Goal: Information Seeking & Learning: Learn about a topic

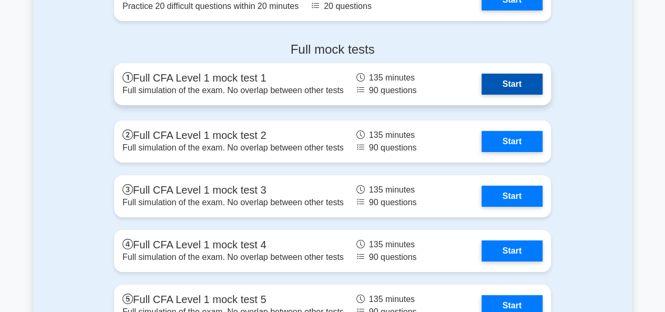
click at [507, 83] on link "Start" at bounding box center [512, 84] width 61 height 21
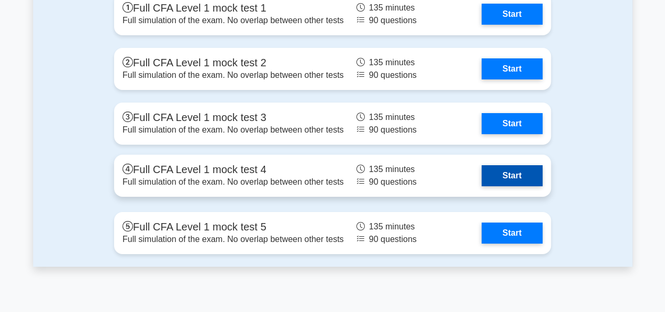
scroll to position [1893, 0]
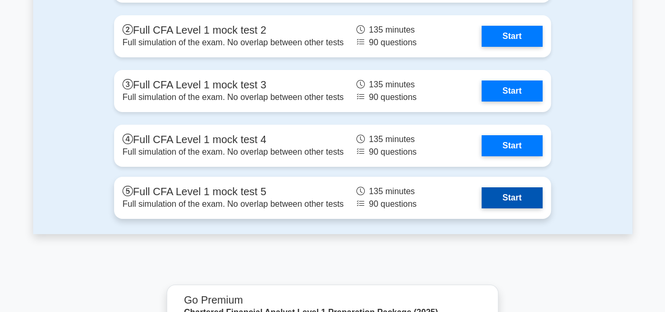
click at [518, 205] on link "Start" at bounding box center [512, 197] width 61 height 21
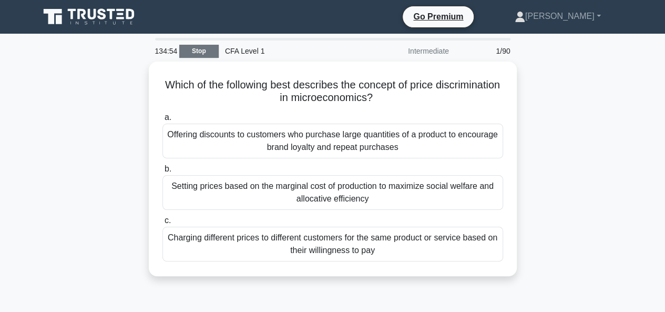
click at [207, 52] on link "Stop" at bounding box center [198, 51] width 39 height 13
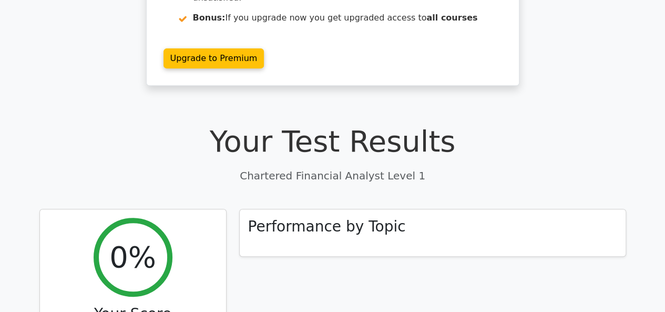
scroll to position [53, 0]
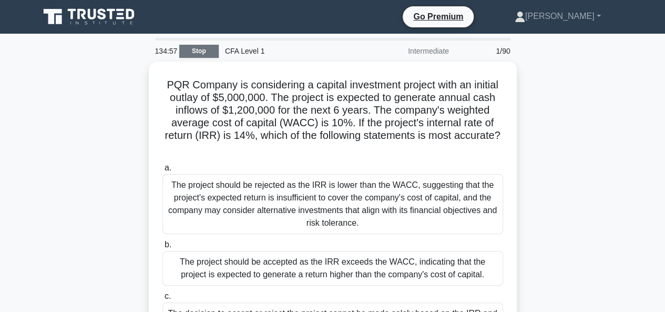
click at [196, 50] on link "Stop" at bounding box center [198, 51] width 39 height 13
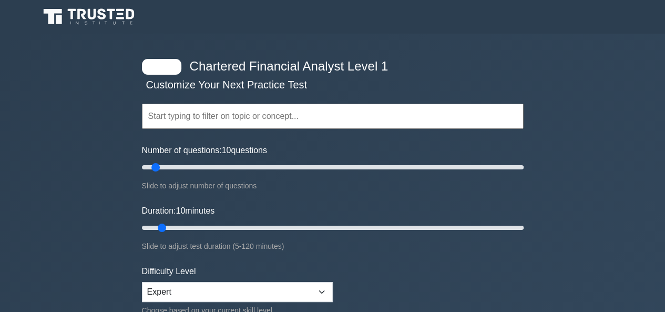
click at [161, 70] on div at bounding box center [161, 67] width 39 height 16
drag, startPoint x: 161, startPoint y: 70, endPoint x: 170, endPoint y: 69, distance: 9.0
click at [168, 70] on div at bounding box center [161, 67] width 39 height 16
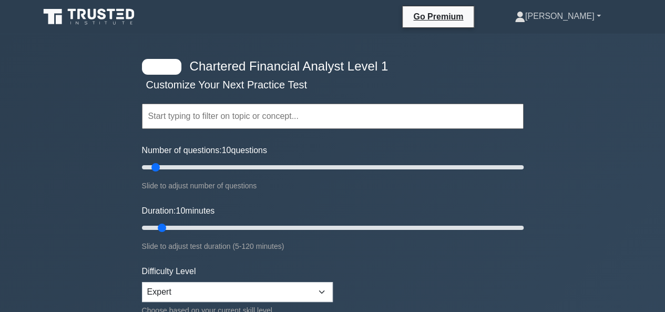
click at [600, 16] on link "[PERSON_NAME]" at bounding box center [557, 16] width 137 height 21
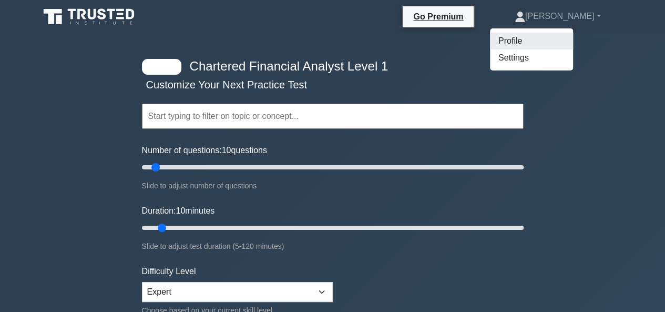
click at [543, 40] on link "Profile" at bounding box center [531, 41] width 83 height 17
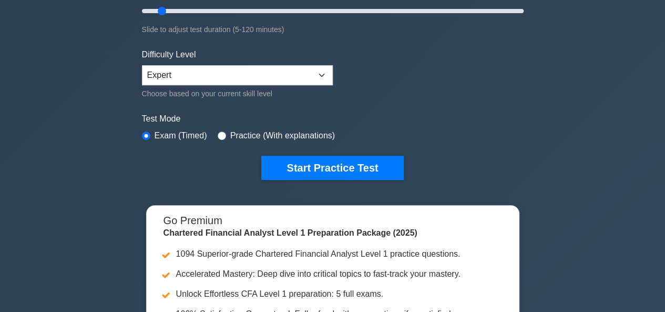
scroll to position [263, 0]
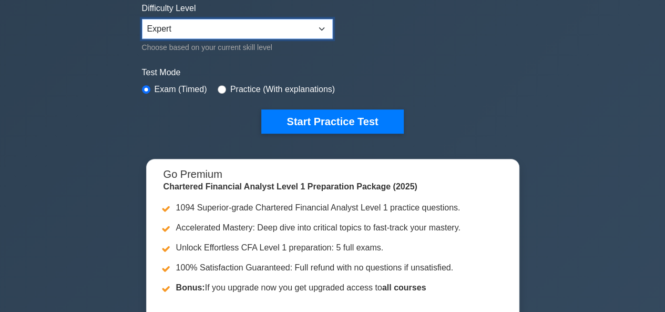
click at [324, 27] on select "Beginner Intermediate Expert" at bounding box center [237, 29] width 191 height 20
click at [319, 23] on select "Beginner Intermediate Expert" at bounding box center [237, 29] width 191 height 20
click at [320, 25] on select "Beginner Intermediate Expert" at bounding box center [237, 29] width 191 height 20
click at [325, 27] on select "Beginner Intermediate Expert" at bounding box center [237, 29] width 191 height 20
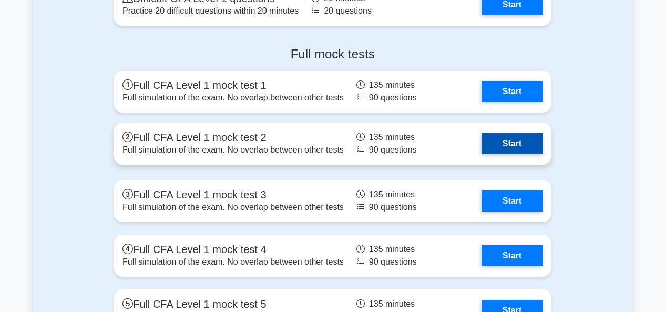
scroll to position [1788, 0]
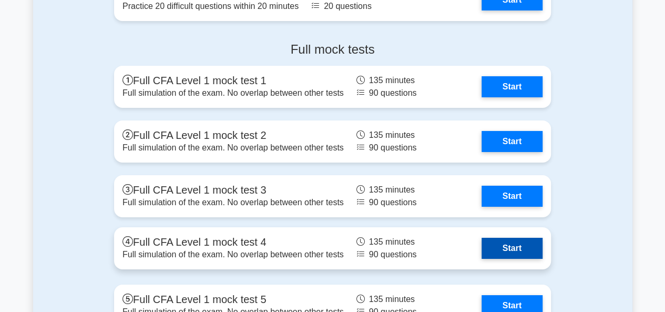
click at [514, 246] on link "Start" at bounding box center [512, 248] width 61 height 21
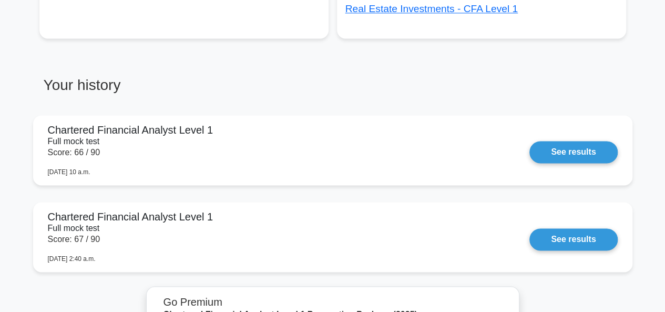
scroll to position [657, 0]
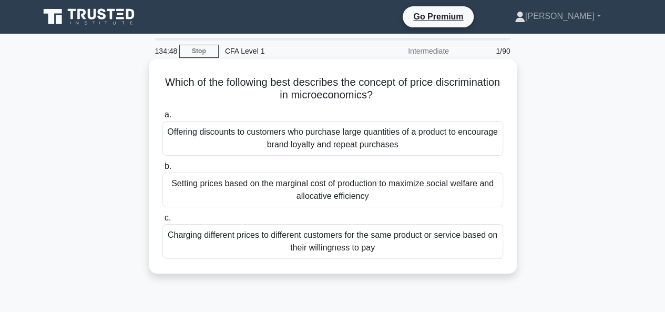
click at [325, 251] on div "Charging different prices to different customers for the same product or servic…" at bounding box center [332, 241] width 341 height 35
click at [162, 221] on input "c. Charging different prices to different customers for the same product or ser…" at bounding box center [162, 218] width 0 height 7
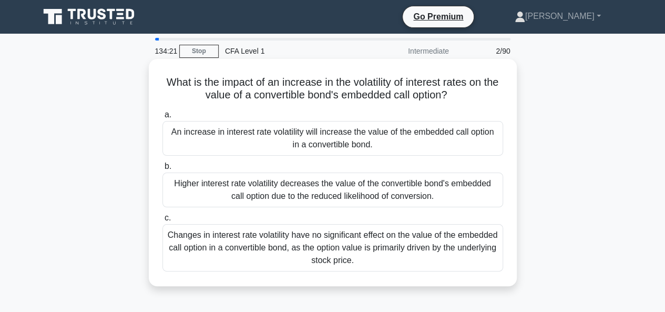
click at [276, 136] on div "An increase in interest rate volatility will increase the value of the embedded…" at bounding box center [332, 138] width 341 height 35
click at [162, 118] on input "a. An increase in interest rate volatility will increase the value of the embed…" at bounding box center [162, 114] width 0 height 7
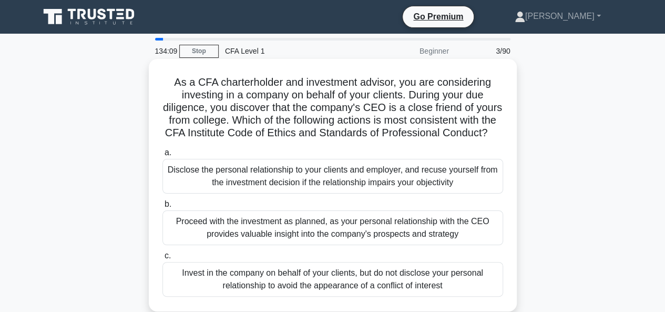
scroll to position [53, 0]
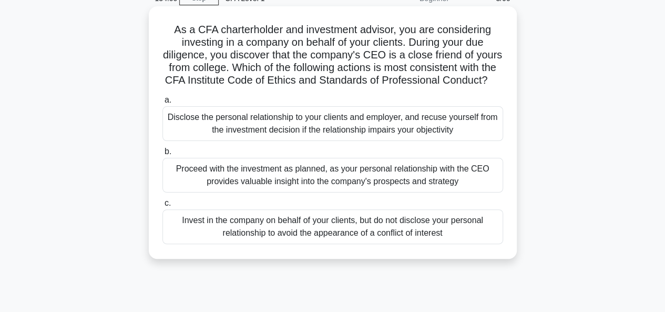
click at [221, 135] on div "Disclose the personal relationship to your clients and employer, and recuse you…" at bounding box center [332, 123] width 341 height 35
click at [162, 104] on input "a. Disclose the personal relationship to your clients and employer, and recuse …" at bounding box center [162, 100] width 0 height 7
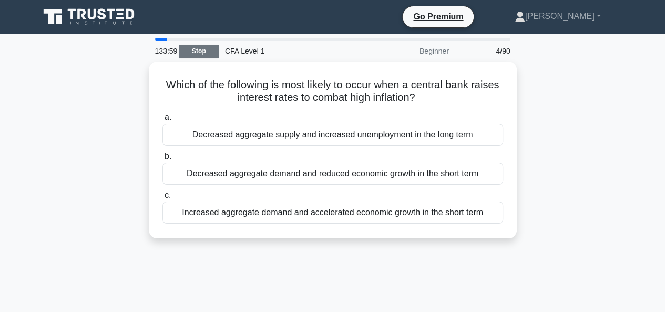
scroll to position [0, 0]
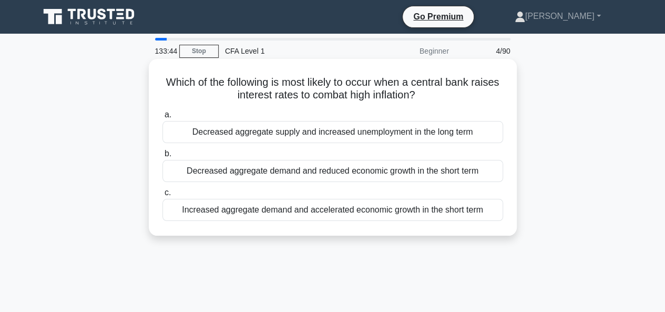
click at [223, 170] on div "Decreased aggregate demand and reduced economic growth in the short term" at bounding box center [332, 171] width 341 height 22
click at [162, 157] on input "b. Decreased aggregate demand and reduced economic growth in the short term" at bounding box center [162, 153] width 0 height 7
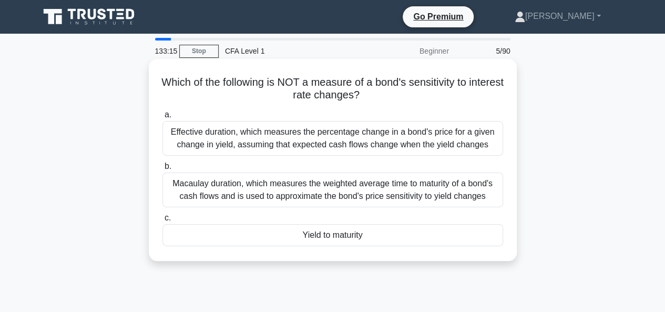
click at [328, 236] on div "Yield to maturity" at bounding box center [332, 235] width 341 height 22
click at [162, 221] on input "c. Yield to maturity" at bounding box center [162, 218] width 0 height 7
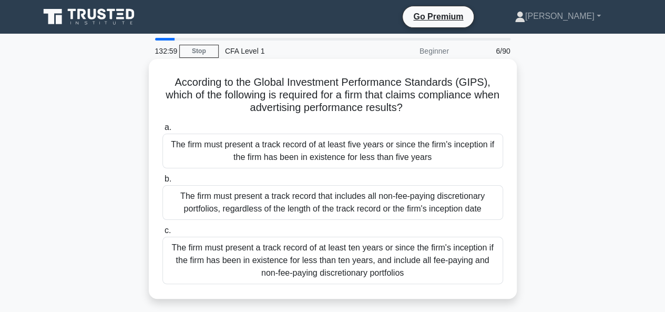
click at [388, 153] on div "The firm must present a track record of at least five years or since the firm's…" at bounding box center [332, 151] width 341 height 35
click at [162, 131] on input "a. The firm must present a track record of at least five years or since the fir…" at bounding box center [162, 127] width 0 height 7
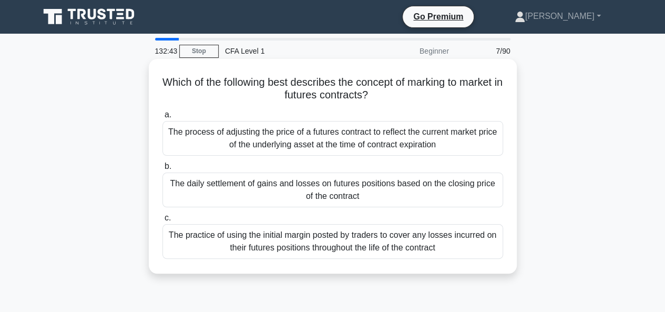
click at [364, 190] on div "The daily settlement of gains and losses on futures positions based on the clos…" at bounding box center [332, 189] width 341 height 35
click at [257, 189] on div "The daily settlement of gains and losses on futures positions based on the clos…" at bounding box center [332, 189] width 341 height 35
click at [162, 170] on input "b. The daily settlement of gains and losses on futures positions based on the c…" at bounding box center [162, 166] width 0 height 7
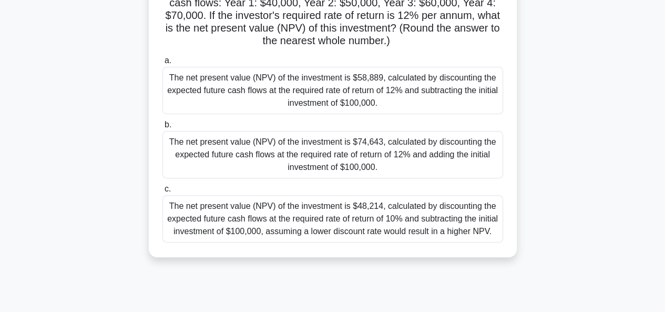
scroll to position [105, 0]
click at [355, 100] on div "The net present value (NPV) of the investment is $58,889, calculated by discoun…" at bounding box center [332, 89] width 341 height 47
click at [162, 64] on input "a. The net present value (NPV) of the investment is $58,889, calculated by disc…" at bounding box center [162, 60] width 0 height 7
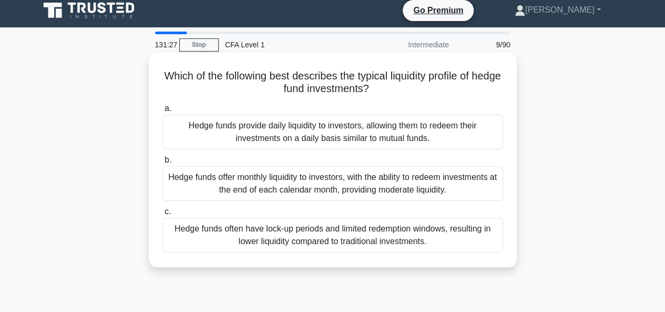
scroll to position [0, 0]
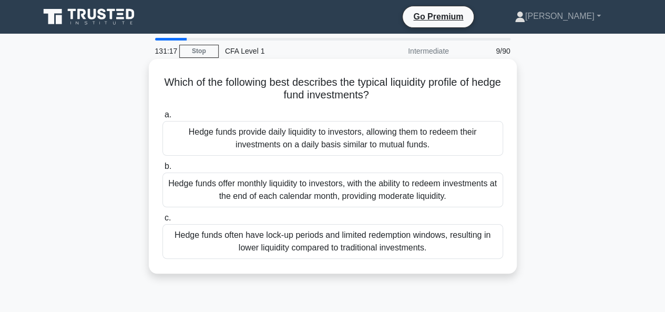
click at [363, 243] on div "Hedge funds often have lock-up periods and limited redemption windows, resultin…" at bounding box center [332, 241] width 341 height 35
click at [162, 221] on input "c. Hedge funds often have lock-up periods and limited redemption windows, resul…" at bounding box center [162, 218] width 0 height 7
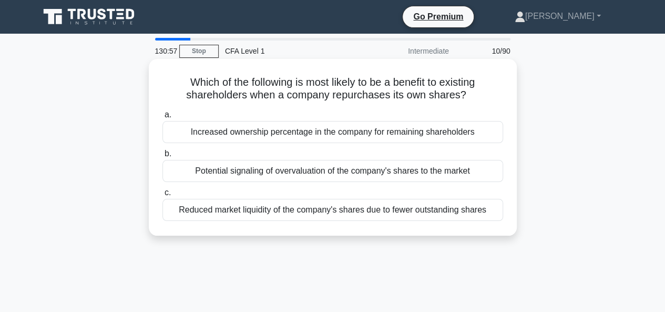
click at [262, 137] on div "Increased ownership percentage in the company for remaining shareholders" at bounding box center [332, 132] width 341 height 22
click at [162, 118] on input "a. Increased ownership percentage in the company for remaining shareholders" at bounding box center [162, 114] width 0 height 7
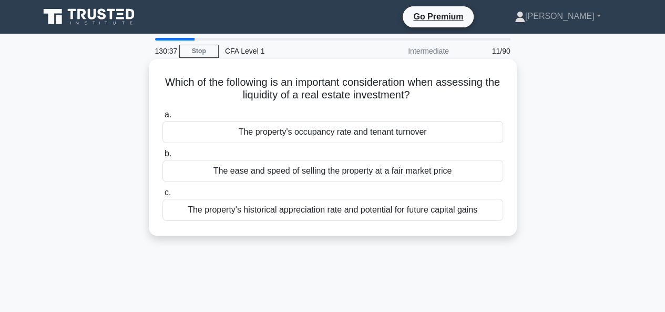
click at [283, 171] on div "The ease and speed of selling the property at a fair market price" at bounding box center [332, 171] width 341 height 22
click at [162, 157] on input "b. The ease and speed of selling the property at a fair market price" at bounding box center [162, 153] width 0 height 7
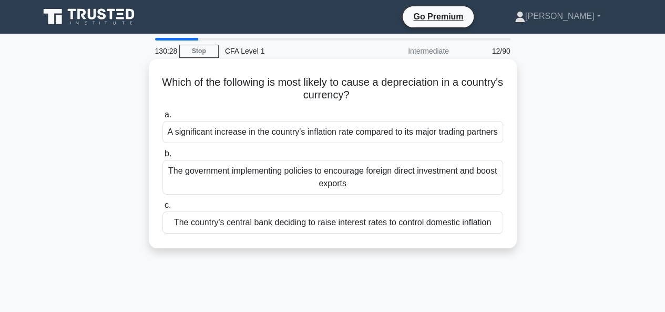
click at [306, 131] on div "A significant increase in the country's inflation rate compared to its major tr…" at bounding box center [332, 132] width 341 height 22
click at [162, 118] on input "a. A significant increase in the country's inflation rate compared to its major…" at bounding box center [162, 114] width 0 height 7
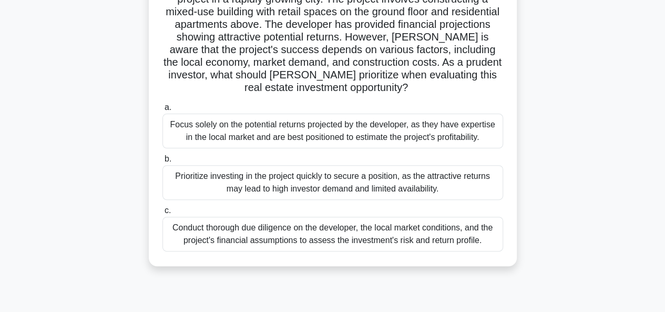
scroll to position [105, 0]
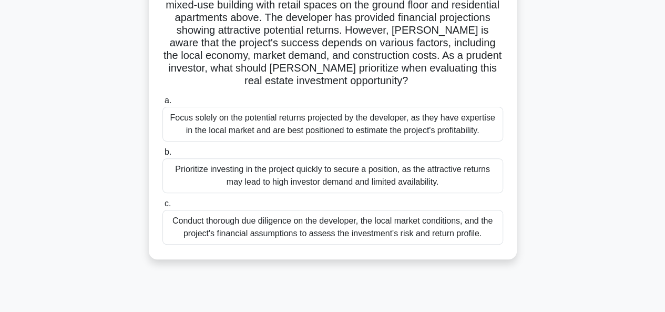
click at [324, 226] on div "Conduct thorough due diligence on the developer, the local market conditions, a…" at bounding box center [332, 227] width 341 height 35
click at [162, 207] on input "c. Conduct thorough due diligence on the developer, the local market conditions…" at bounding box center [162, 203] width 0 height 7
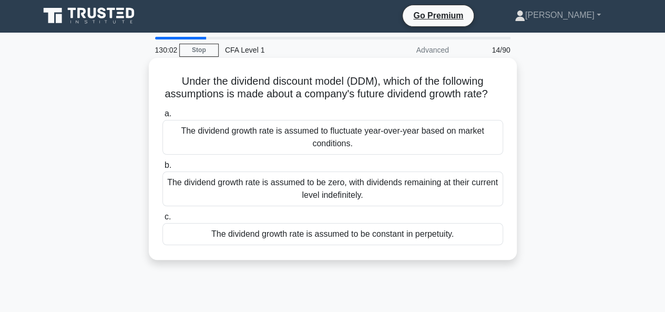
scroll to position [0, 0]
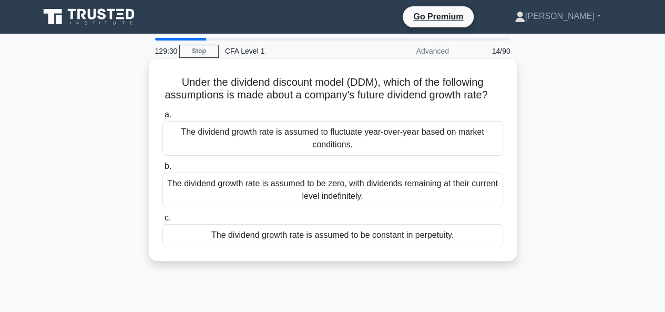
click at [299, 246] on div "The dividend growth rate is assumed to be constant in perpetuity." at bounding box center [332, 235] width 341 height 22
click at [162, 221] on input "c. The dividend growth rate is assumed to be constant in perpetuity." at bounding box center [162, 218] width 0 height 7
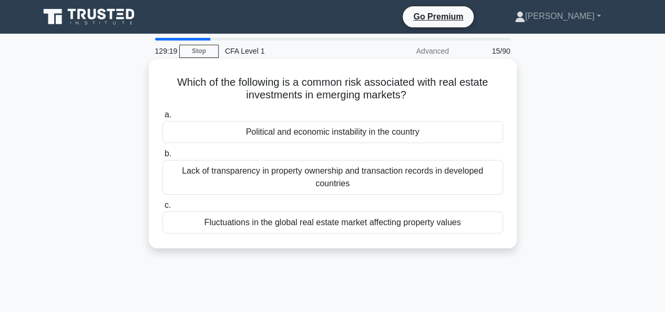
click at [315, 175] on div "Lack of transparency in property ownership and transaction records in developed…" at bounding box center [332, 177] width 341 height 35
click at [162, 157] on input "b. Lack of transparency in property ownership and transaction records in develo…" at bounding box center [162, 153] width 0 height 7
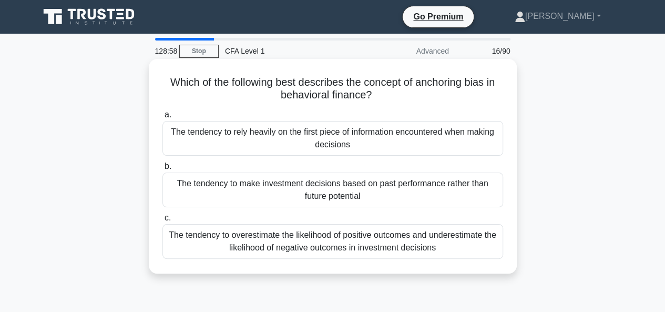
click at [431, 138] on div "The tendency to rely heavily on the first piece of information encountered when…" at bounding box center [332, 138] width 341 height 35
click at [162, 118] on input "a. The tendency to rely heavily on the first piece of information encountered w…" at bounding box center [162, 114] width 0 height 7
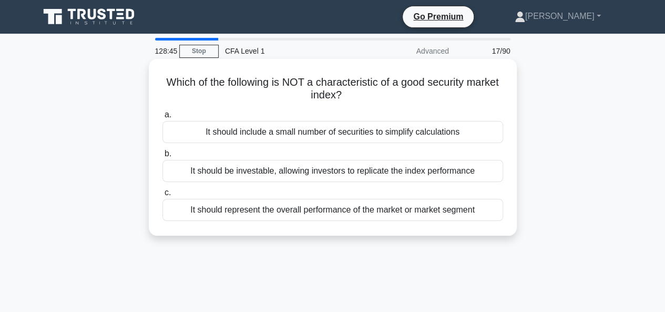
click at [409, 130] on div "It should include a small number of securities to simplify calculations" at bounding box center [332, 132] width 341 height 22
click at [162, 118] on input "a. It should include a small number of securities to simplify calculations" at bounding box center [162, 114] width 0 height 7
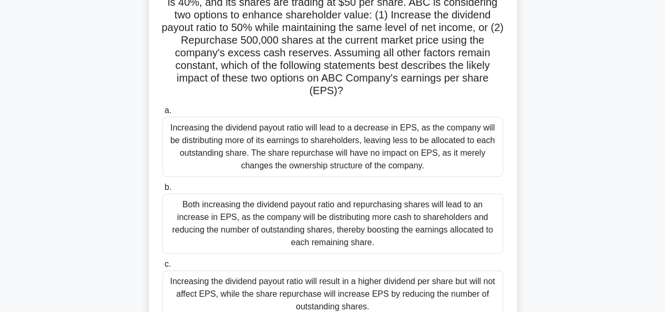
scroll to position [158, 0]
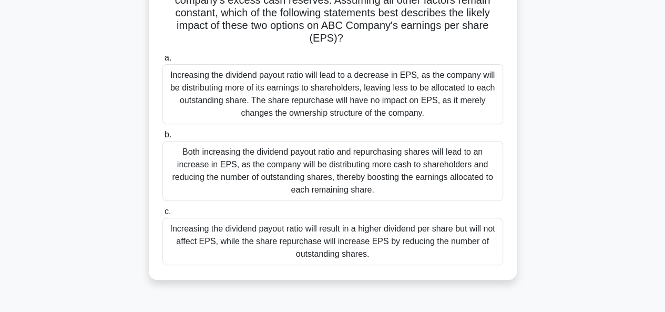
click at [427, 251] on div "Increasing the dividend payout ratio will result in a higher dividend per share…" at bounding box center [332, 241] width 341 height 47
click at [162, 215] on input "c. Increasing the dividend payout ratio will result in a higher dividend per sh…" at bounding box center [162, 211] width 0 height 7
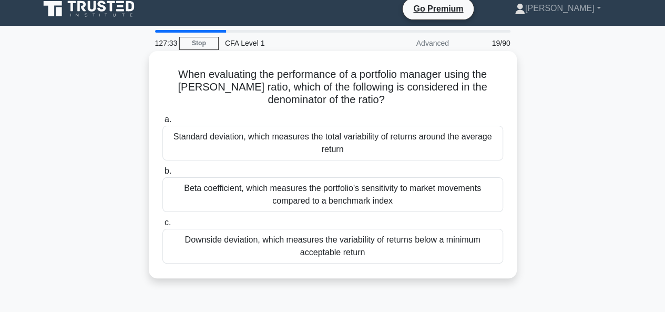
scroll to position [0, 0]
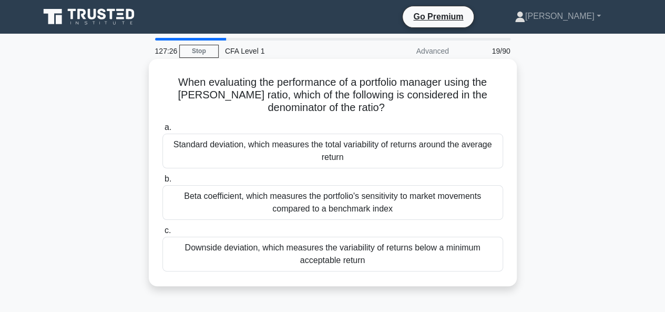
click at [336, 263] on div "Downside deviation, which measures the variability of returns below a minimum a…" at bounding box center [332, 254] width 341 height 35
click at [162, 234] on input "c. Downside deviation, which measures the variability of returns below a minimu…" at bounding box center [162, 230] width 0 height 7
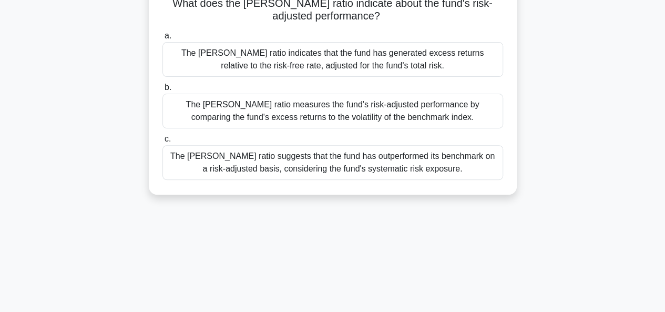
scroll to position [158, 0]
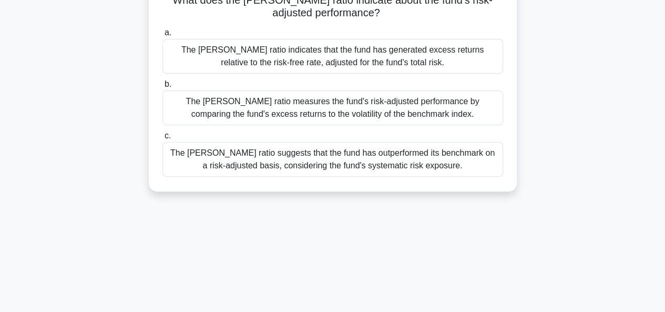
click at [408, 57] on div "The Sharpe ratio indicates that the fund has generated excess returns relative …" at bounding box center [332, 56] width 341 height 35
click at [162, 36] on input "a. The Sharpe ratio indicates that the fund has generated excess returns relati…" at bounding box center [162, 32] width 0 height 7
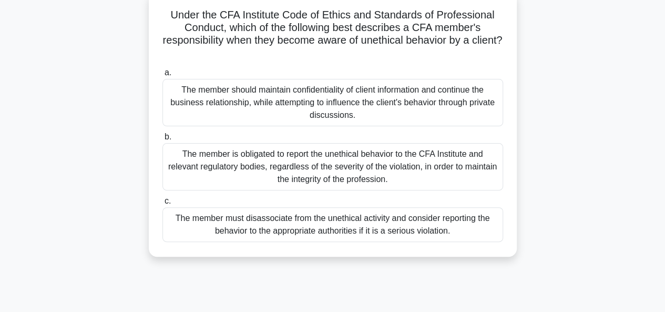
scroll to position [105, 0]
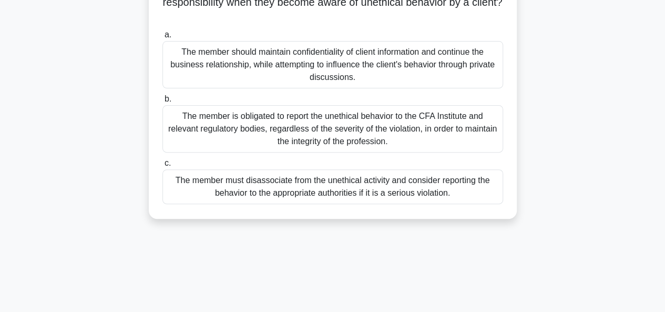
click at [282, 190] on div "The member must disassociate from the unethical activity and consider reporting…" at bounding box center [332, 186] width 341 height 35
click at [162, 167] on input "c. The member must disassociate from the unethical activity and consider report…" at bounding box center [162, 163] width 0 height 7
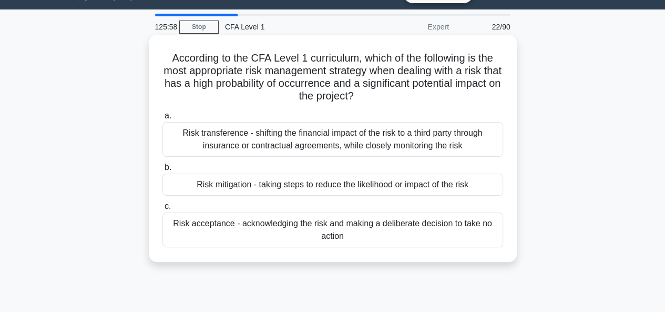
scroll to position [0, 0]
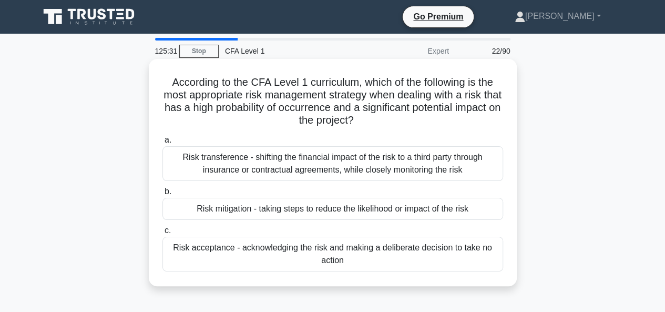
click at [232, 162] on div "Risk transference - shifting the financial impact of the risk to a third party …" at bounding box center [332, 163] width 341 height 35
click at [162, 144] on input "a. Risk transference - shifting the financial impact of the risk to a third par…" at bounding box center [162, 140] width 0 height 7
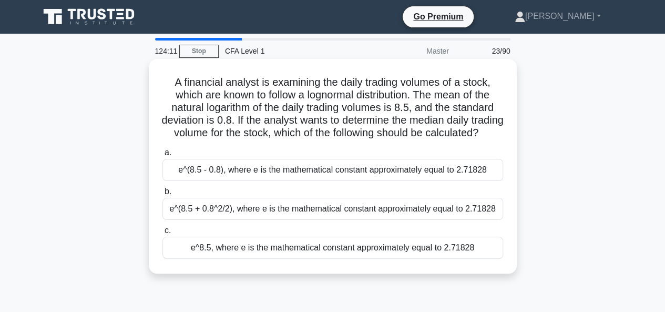
click at [226, 220] on div "e^(8.5 + 0.8^2/2), where e is the mathematical constant approximately equal to …" at bounding box center [332, 209] width 341 height 22
click at [162, 195] on input "b. e^(8.5 + 0.8^2/2), where e is the mathematical constant approximately equal …" at bounding box center [162, 191] width 0 height 7
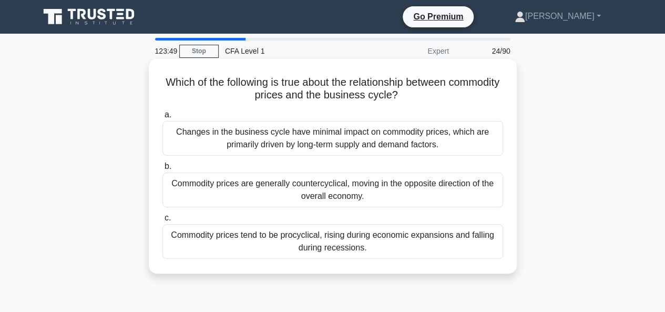
click at [266, 188] on div "Commodity prices are generally countercyclical, moving in the opposite directio…" at bounding box center [332, 189] width 341 height 35
click at [162, 170] on input "b. Commodity prices are generally countercyclical, moving in the opposite direc…" at bounding box center [162, 166] width 0 height 7
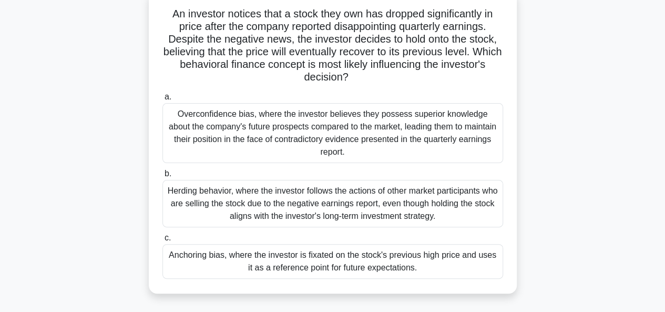
scroll to position [53, 0]
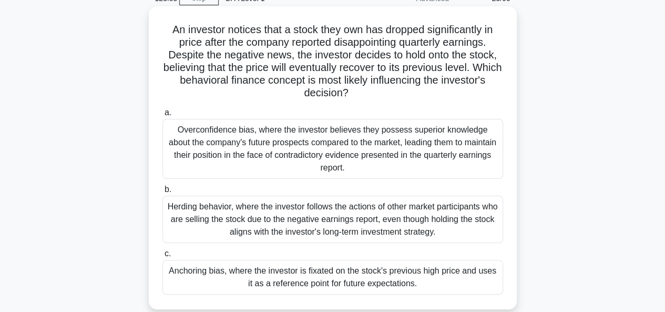
click at [382, 157] on div "Overconfidence bias, where the investor believes they possess superior knowledg…" at bounding box center [332, 149] width 341 height 60
click at [295, 146] on div "Overconfidence bias, where the investor believes they possess superior knowledg…" at bounding box center [332, 149] width 341 height 60
click at [162, 116] on input "a. Overconfidence bias, where the investor believes they possess superior knowl…" at bounding box center [162, 112] width 0 height 7
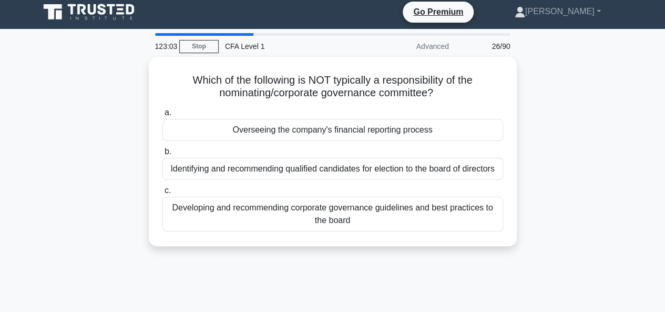
scroll to position [0, 0]
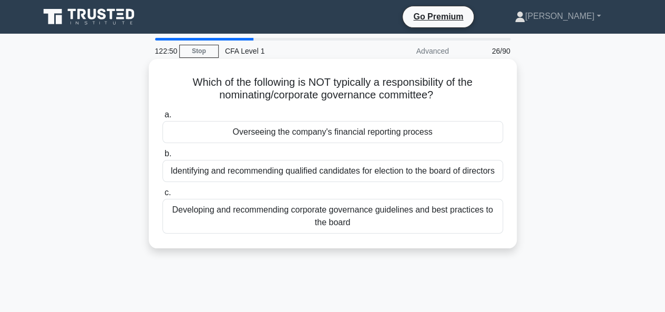
click at [272, 135] on div "Overseeing the company's financial reporting process" at bounding box center [332, 132] width 341 height 22
click at [162, 118] on input "a. Overseeing the company's financial reporting process" at bounding box center [162, 114] width 0 height 7
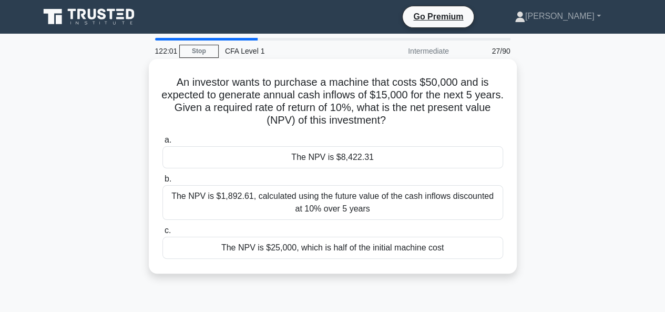
click at [340, 160] on div "The NPV is $8,422.31" at bounding box center [332, 157] width 341 height 22
click at [162, 144] on input "a. The NPV is $8,422.31" at bounding box center [162, 140] width 0 height 7
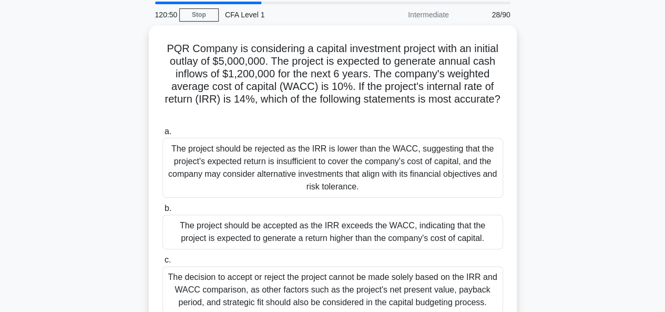
scroll to position [53, 0]
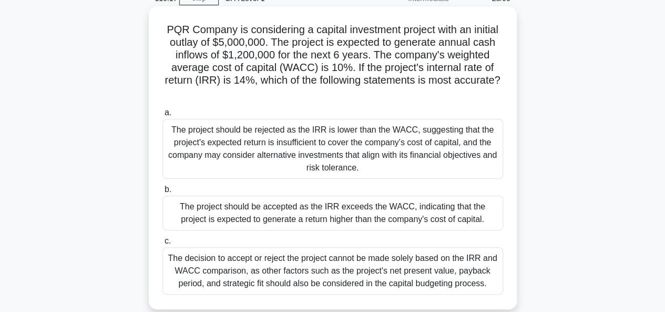
click at [383, 218] on div "The project should be accepted as the IRR exceeds the WACC, indicating that the…" at bounding box center [332, 213] width 341 height 35
click at [162, 193] on input "b. The project should be accepted as the IRR exceeds the WACC, indicating that …" at bounding box center [162, 189] width 0 height 7
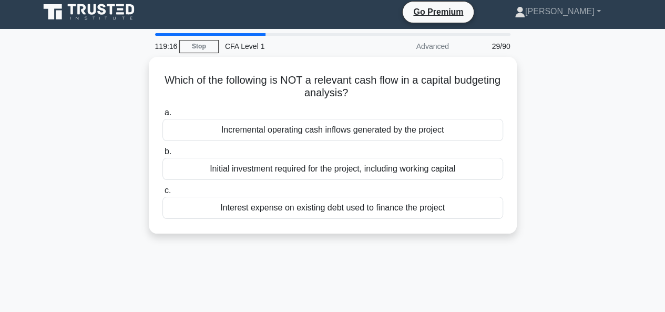
scroll to position [0, 0]
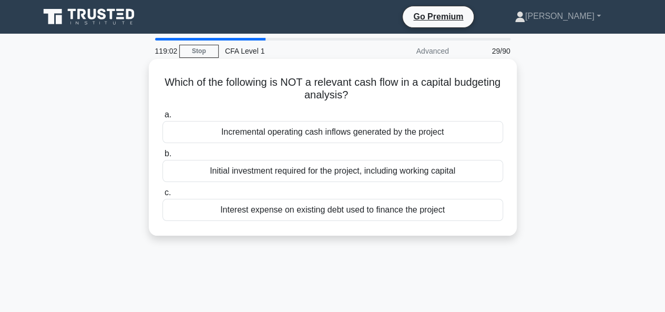
click at [384, 208] on div "Interest expense on existing debt used to finance the project" at bounding box center [332, 210] width 341 height 22
click at [162, 196] on input "c. Interest expense on existing debt used to finance the project" at bounding box center [162, 192] width 0 height 7
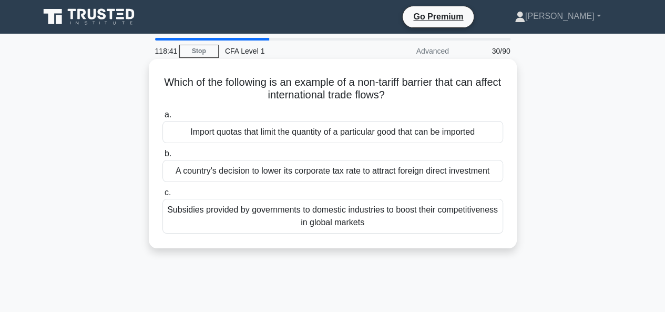
click at [334, 135] on div "Import quotas that limit the quantity of a particular good that can be imported" at bounding box center [332, 132] width 341 height 22
click at [162, 118] on input "a. Import quotas that limit the quantity of a particular good that can be impor…" at bounding box center [162, 114] width 0 height 7
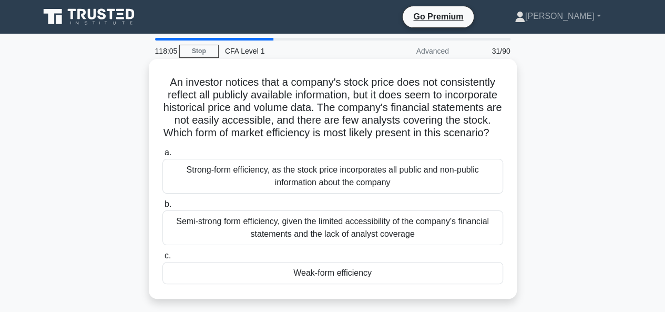
click at [340, 284] on div "Weak-form efficiency" at bounding box center [332, 273] width 341 height 22
click at [162, 259] on input "c. Weak-form efficiency" at bounding box center [162, 255] width 0 height 7
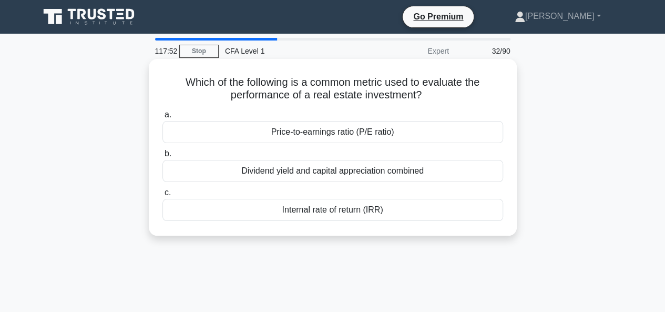
click at [333, 212] on div "Internal rate of return (IRR)" at bounding box center [332, 210] width 341 height 22
click at [162, 196] on input "c. Internal rate of return (IRR)" at bounding box center [162, 192] width 0 height 7
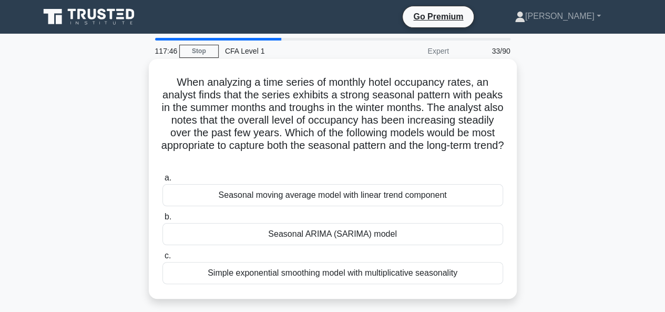
click at [365, 231] on div "Seasonal ARIMA (SARIMA) model" at bounding box center [332, 234] width 341 height 22
click at [162, 220] on input "b. Seasonal ARIMA (SARIMA) model" at bounding box center [162, 216] width 0 height 7
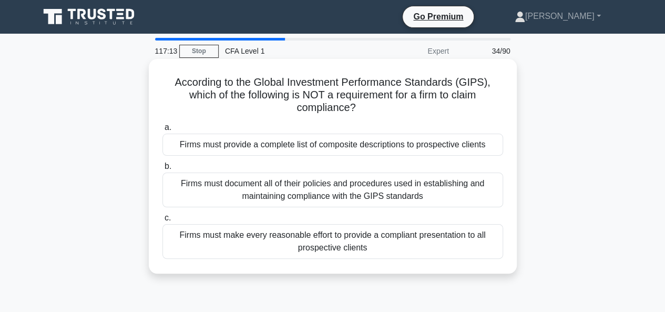
click at [210, 144] on div "Firms must provide a complete list of composite descriptions to prospective cli…" at bounding box center [332, 145] width 341 height 22
click at [162, 131] on input "a. Firms must provide a complete list of composite descriptions to prospective …" at bounding box center [162, 127] width 0 height 7
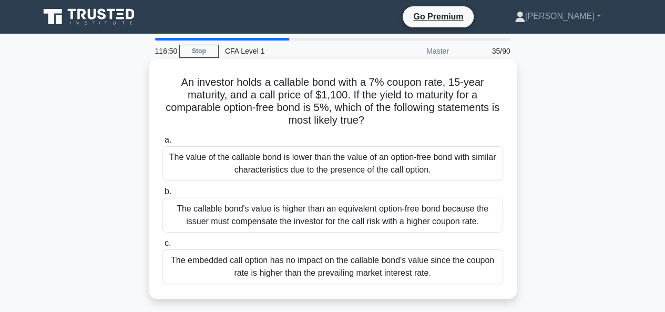
click at [366, 164] on div "The value of the callable bond is lower than the value of an option-free bond w…" at bounding box center [332, 163] width 341 height 35
click at [162, 144] on input "a. The value of the callable bond is lower than the value of an option-free bon…" at bounding box center [162, 140] width 0 height 7
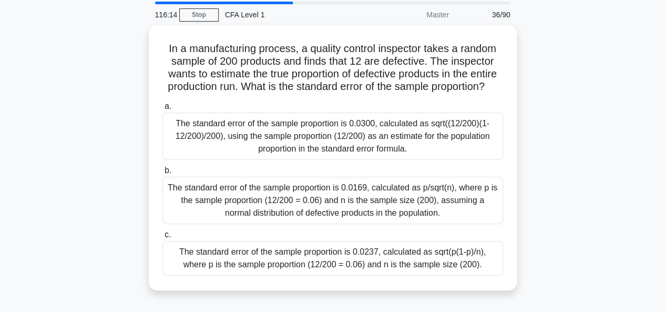
scroll to position [53, 0]
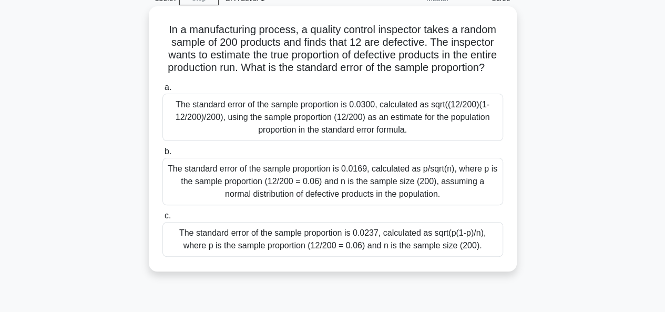
click at [386, 255] on div "The standard error of the sample proportion is 0.0237, calculated as sqrt(p(1-p…" at bounding box center [332, 239] width 341 height 35
click at [162, 219] on input "c. The standard error of the sample proportion is 0.0237, calculated as sqrt(p(…" at bounding box center [162, 215] width 0 height 7
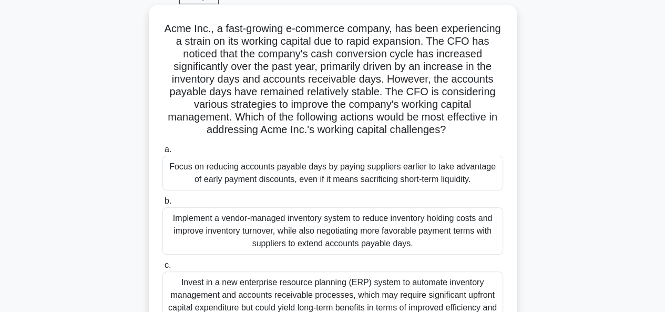
scroll to position [105, 0]
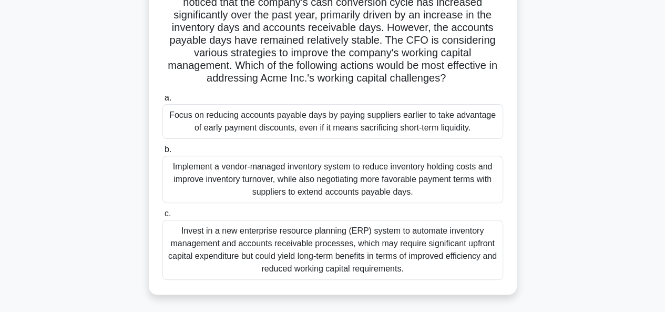
click at [349, 240] on div "Invest in a new enterprise resource planning (ERP) system to automate inventory…" at bounding box center [332, 250] width 341 height 60
click at [162, 217] on input "c. Invest in a new enterprise resource planning (ERP) system to automate invent…" at bounding box center [162, 213] width 0 height 7
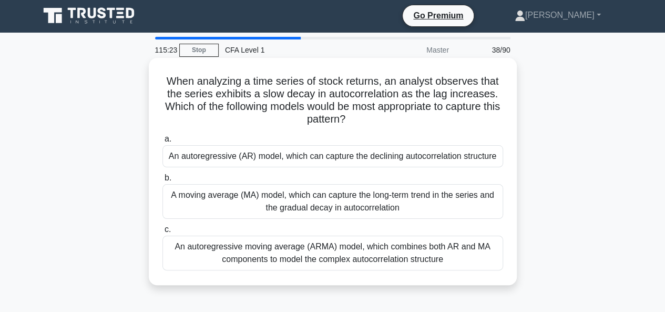
scroll to position [0, 0]
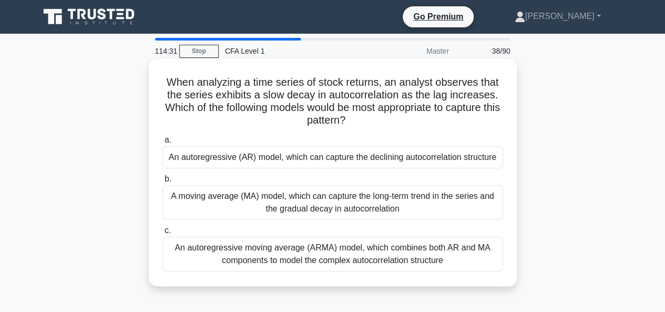
click at [243, 202] on div "A moving average (MA) model, which can capture the long-term trend in the serie…" at bounding box center [332, 202] width 341 height 35
click at [162, 182] on input "b. A moving average (MA) model, which can capture the long-term trend in the se…" at bounding box center [162, 179] width 0 height 7
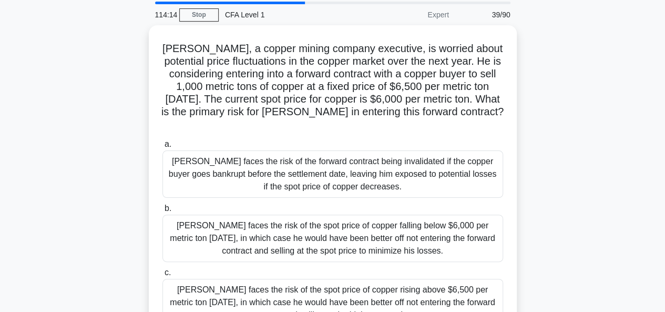
scroll to position [53, 0]
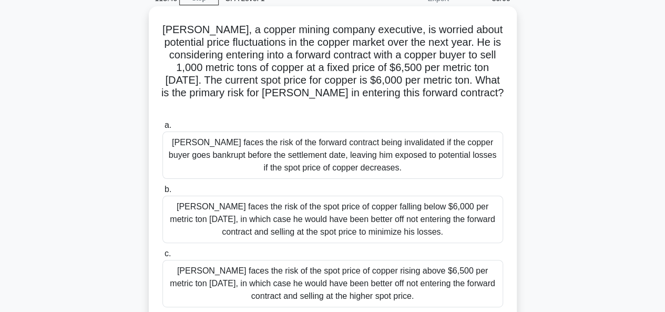
click at [182, 131] on div "John faces the risk of the forward contract being invalidated if the copper buy…" at bounding box center [332, 154] width 341 height 47
click at [162, 129] on input "a. John faces the risk of the forward contract being invalidated if the copper …" at bounding box center [162, 125] width 0 height 7
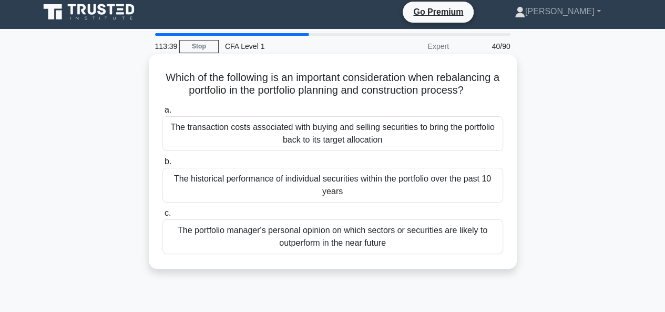
scroll to position [0, 0]
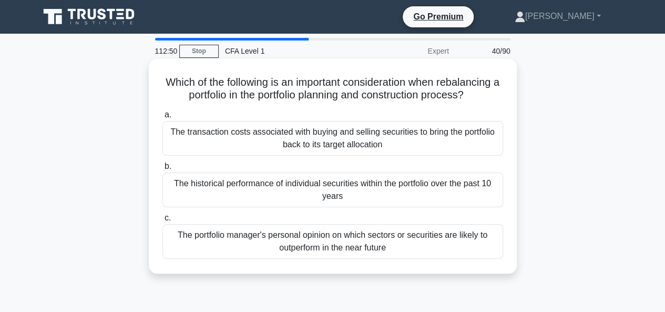
click at [324, 138] on div "The transaction costs associated with buying and selling securities to bring th…" at bounding box center [332, 138] width 341 height 35
click at [283, 136] on div "The transaction costs associated with buying and selling securities to bring th…" at bounding box center [332, 138] width 341 height 35
click at [162, 118] on input "a. The transaction costs associated with buying and selling securities to bring…" at bounding box center [162, 114] width 0 height 7
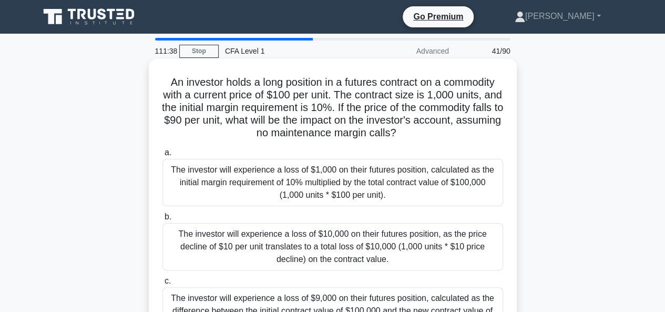
click at [263, 251] on div "The investor will experience a loss of $10,000 on their futures position, as th…" at bounding box center [332, 246] width 341 height 47
click at [162, 220] on input "b. The investor will experience a loss of $10,000 on their futures position, as…" at bounding box center [162, 216] width 0 height 7
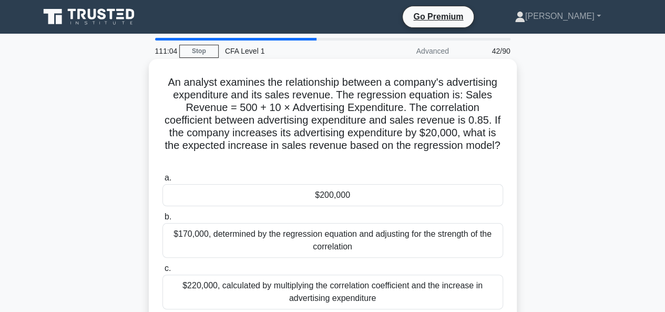
click at [269, 190] on div "$200,000" at bounding box center [332, 195] width 341 height 22
click at [162, 181] on input "a. $200,000" at bounding box center [162, 178] width 0 height 7
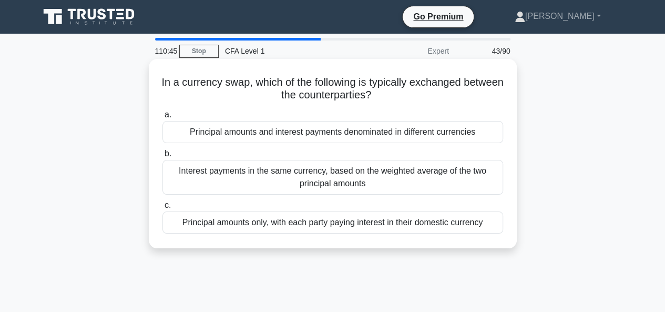
click at [311, 185] on div "Interest payments in the same currency, based on the weighted average of the tw…" at bounding box center [332, 177] width 341 height 35
click at [162, 157] on input "b. Interest payments in the same currency, based on the weighted average of the…" at bounding box center [162, 153] width 0 height 7
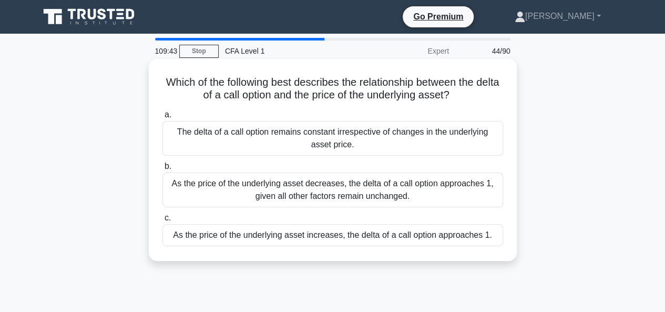
click at [226, 138] on div "The delta of a call option remains constant irrespective of changes in the unde…" at bounding box center [332, 138] width 341 height 35
click at [270, 140] on div "The delta of a call option remains constant irrespective of changes in the unde…" at bounding box center [332, 138] width 341 height 35
click at [162, 118] on input "a. The delta of a call option remains constant irrespective of changes in the u…" at bounding box center [162, 114] width 0 height 7
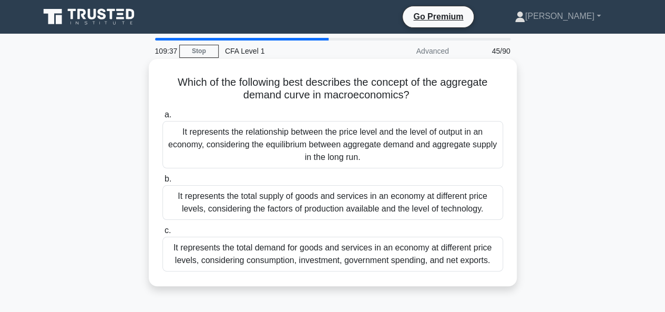
click at [320, 150] on div "It represents the relationship between the price level and the level of output …" at bounding box center [332, 144] width 341 height 47
click at [162, 118] on input "a. It represents the relationship between the price level and the level of outp…" at bounding box center [162, 114] width 0 height 7
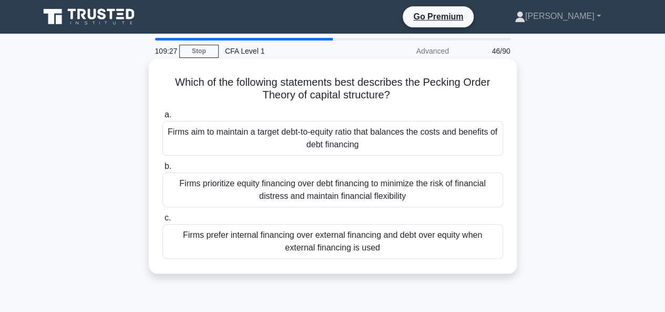
click at [318, 241] on div "Firms prefer internal financing over external financing and debt over equity wh…" at bounding box center [332, 241] width 341 height 35
click at [162, 221] on input "c. Firms prefer internal financing over external financing and debt over equity…" at bounding box center [162, 218] width 0 height 7
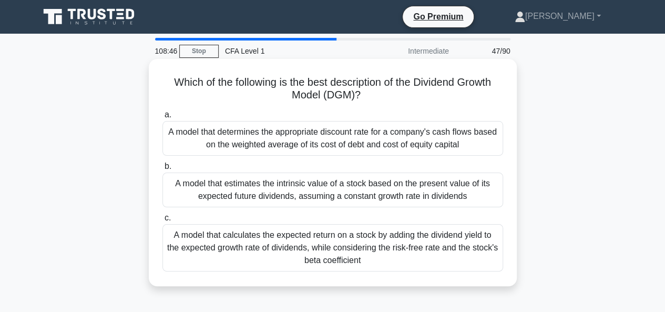
click at [324, 184] on div "A model that estimates the intrinsic value of a stock based on the present valu…" at bounding box center [332, 189] width 341 height 35
click at [162, 170] on input "b. A model that estimates the intrinsic value of a stock based on the present v…" at bounding box center [162, 166] width 0 height 7
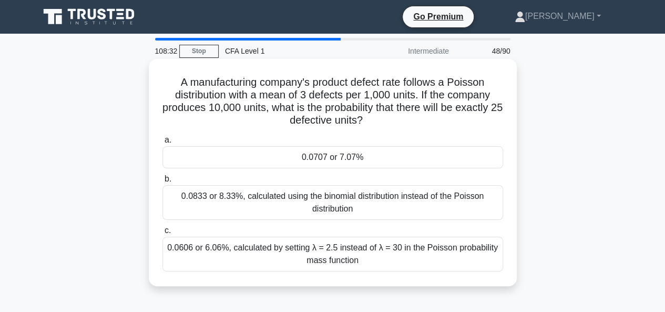
click at [292, 148] on div "0.0707 or 7.07%" at bounding box center [332, 157] width 341 height 22
click at [162, 144] on input "a. 0.0707 or 7.07%" at bounding box center [162, 140] width 0 height 7
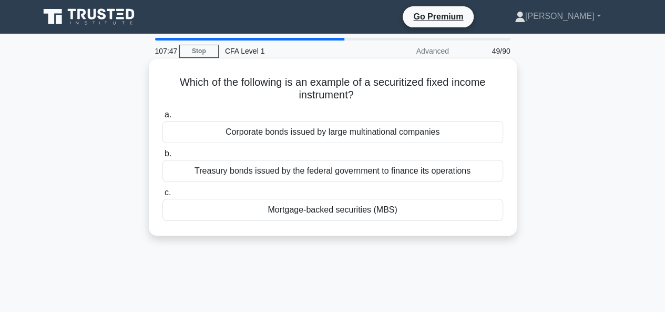
click at [371, 208] on div "Mortgage-backed securities (MBS)" at bounding box center [332, 210] width 341 height 22
click at [162, 196] on input "c. Mortgage-backed securities (MBS)" at bounding box center [162, 192] width 0 height 7
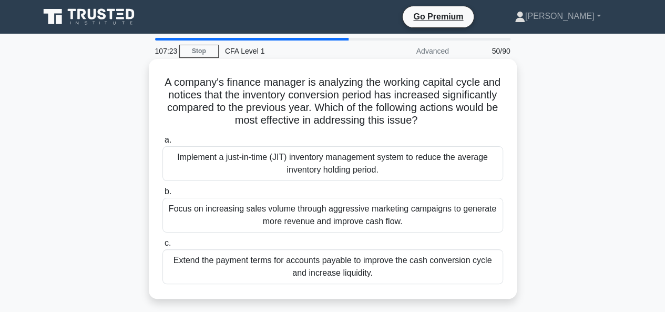
click at [291, 154] on div "Implement a just-in-time (JIT) inventory management system to reduce the averag…" at bounding box center [332, 163] width 341 height 35
click at [162, 144] on input "a. Implement a just-in-time (JIT) inventory management system to reduce the ave…" at bounding box center [162, 140] width 0 height 7
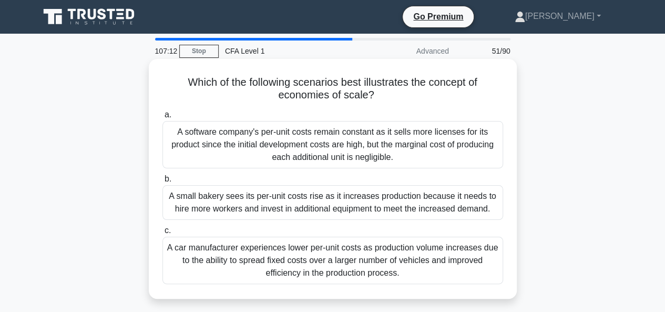
click at [353, 251] on div "A car manufacturer experiences lower per-unit costs as production volume increa…" at bounding box center [332, 260] width 341 height 47
click at [162, 234] on input "c. A car manufacturer experiences lower per-unit costs as production volume inc…" at bounding box center [162, 230] width 0 height 7
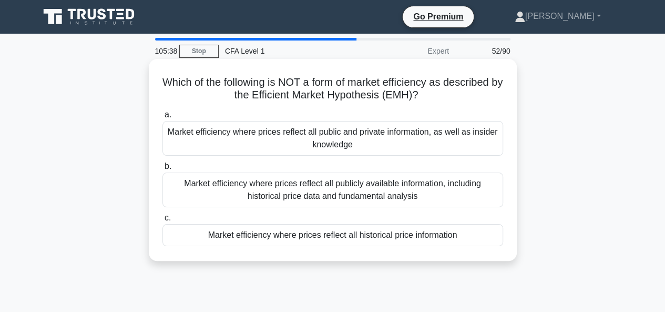
click at [406, 132] on div "Market efficiency where prices reflect all public and private information, as w…" at bounding box center [332, 138] width 341 height 35
click at [162, 118] on input "a. Market efficiency where prices reflect all public and private information, a…" at bounding box center [162, 114] width 0 height 7
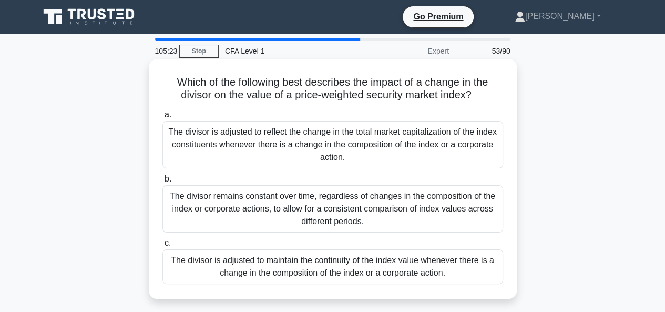
click at [334, 269] on div "The divisor is adjusted to maintain the continuity of the index value whenever …" at bounding box center [332, 266] width 341 height 35
click at [162, 247] on input "c. The divisor is adjusted to maintain the continuity of the index value whenev…" at bounding box center [162, 243] width 0 height 7
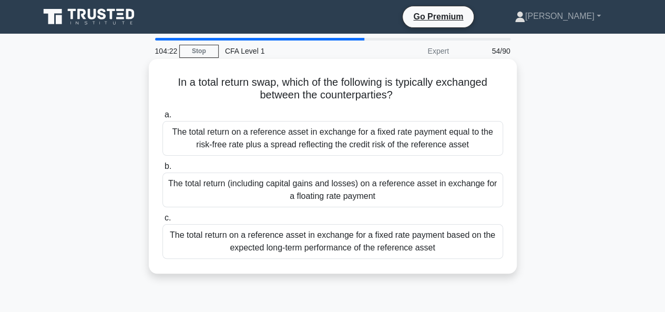
click at [318, 186] on div "The total return (including capital gains and losses) on a reference asset in e…" at bounding box center [332, 189] width 341 height 35
click at [162, 170] on input "b. The total return (including capital gains and losses) on a reference asset i…" at bounding box center [162, 166] width 0 height 7
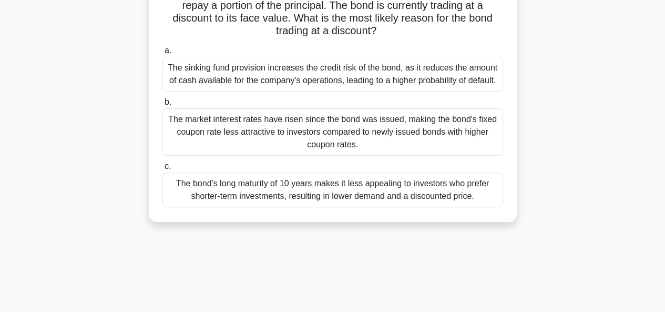
scroll to position [105, 0]
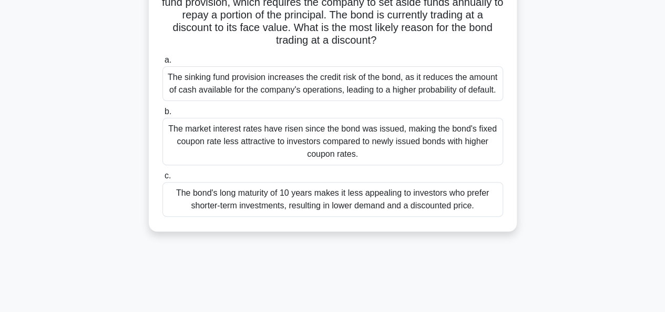
click at [317, 140] on div "The market interest rates have risen since the bond was issued, making the bond…" at bounding box center [332, 141] width 341 height 47
click at [162, 115] on input "b. The market interest rates have risen since the bond was issued, making the b…" at bounding box center [162, 111] width 0 height 7
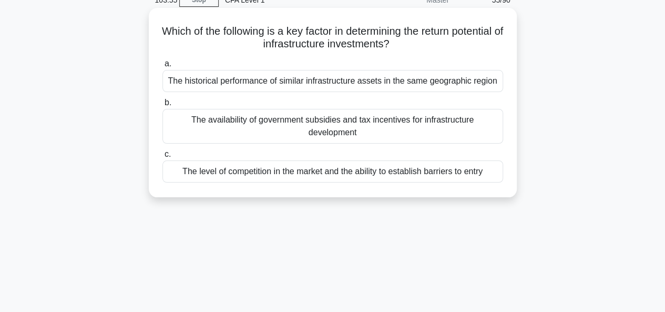
scroll to position [0, 0]
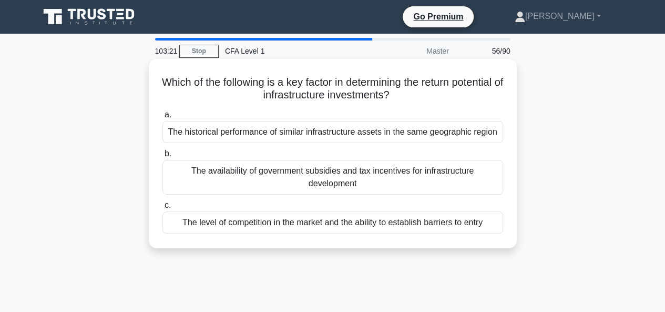
click at [315, 135] on div "The historical performance of similar infrastructure assets in the same geograp…" at bounding box center [332, 132] width 341 height 22
click at [162, 118] on input "a. The historical performance of similar infrastructure assets in the same geog…" at bounding box center [162, 114] width 0 height 7
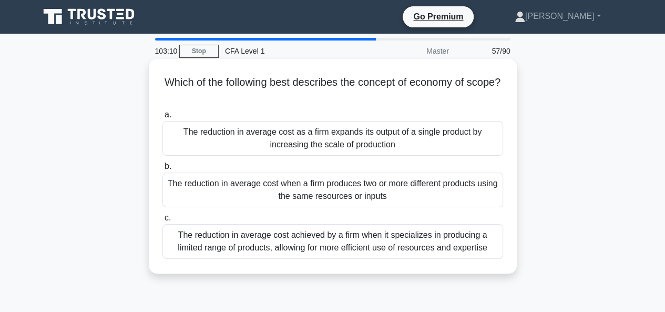
click at [313, 191] on div "The reduction in average cost when a firm produces two or more different produc…" at bounding box center [332, 189] width 341 height 35
click at [162, 170] on input "b. The reduction in average cost when a firm produces two or more different pro…" at bounding box center [162, 166] width 0 height 7
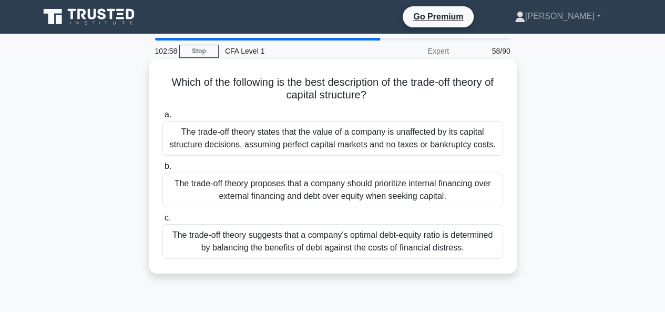
click at [350, 238] on div "The trade-off theory suggests that a company's optimal debt-equity ratio is det…" at bounding box center [332, 241] width 341 height 35
click at [162, 221] on input "c. The trade-off theory suggests that a company's optimal debt-equity ratio is …" at bounding box center [162, 218] width 0 height 7
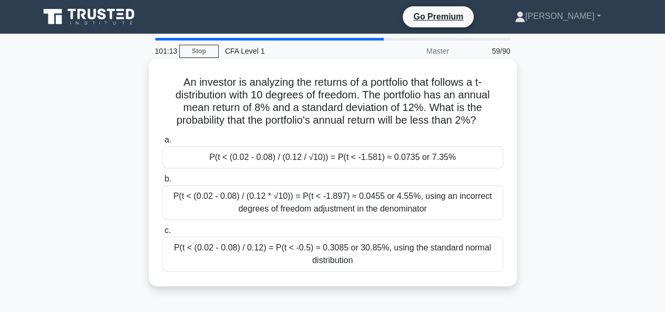
click at [299, 154] on div "P(t < (0.02 - 0.08) / (0.12 / √10)) = P(t < -1.581) ≈ 0.0735 or 7.35%" at bounding box center [332, 157] width 341 height 22
click at [162, 144] on input "a. P(t < (0.02 - 0.08) / (0.12 / √10)) = P(t < -1.581) ≈ 0.0735 or 7.35%" at bounding box center [162, 140] width 0 height 7
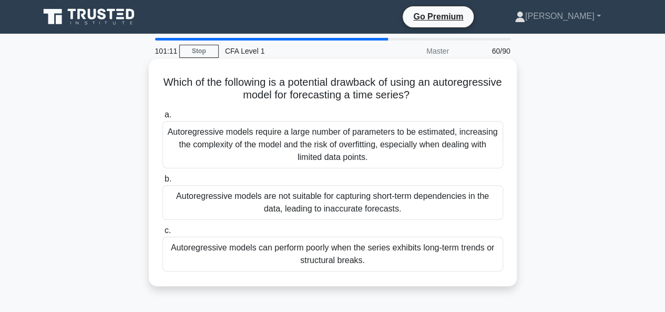
click at [299, 208] on div "Autoregressive models are not suitable for capturing short-term dependencies in…" at bounding box center [332, 202] width 341 height 35
click at [162, 182] on input "b. Autoregressive models are not suitable for capturing short-term dependencies…" at bounding box center [162, 179] width 0 height 7
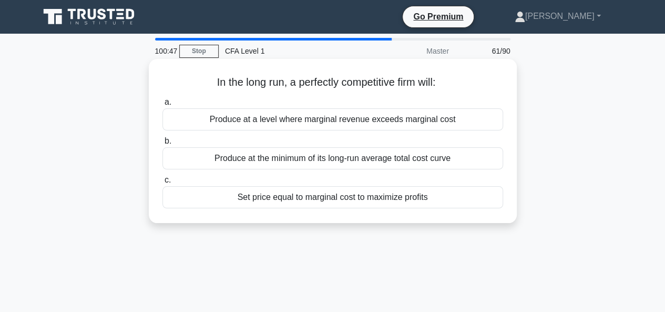
click at [251, 196] on div "Set price equal to marginal cost to maximize profits" at bounding box center [332, 197] width 341 height 22
click at [162, 183] on input "c. Set price equal to marginal cost to maximize profits" at bounding box center [162, 180] width 0 height 7
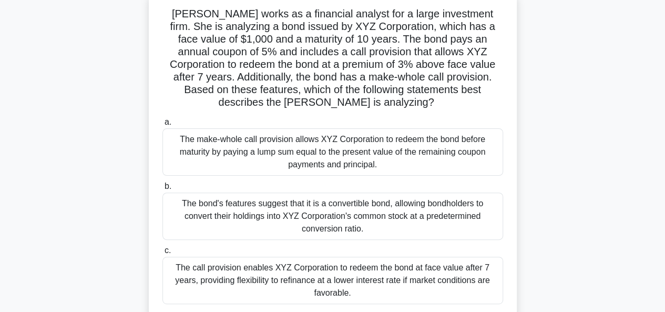
scroll to position [53, 0]
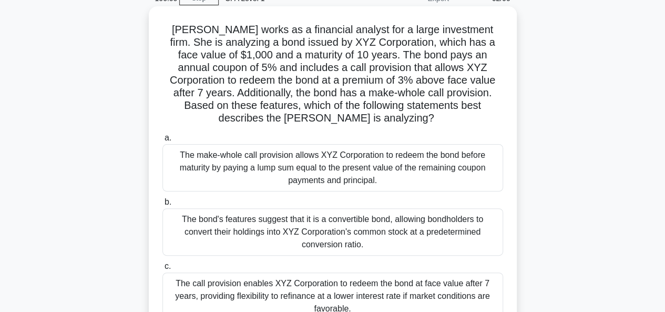
click at [239, 169] on div "The make-whole call provision allows XYZ Corporation to redeem the bond before …" at bounding box center [332, 167] width 341 height 47
click at [162, 141] on input "a. The make-whole call provision allows XYZ Corporation to redeem the bond befo…" at bounding box center [162, 138] width 0 height 7
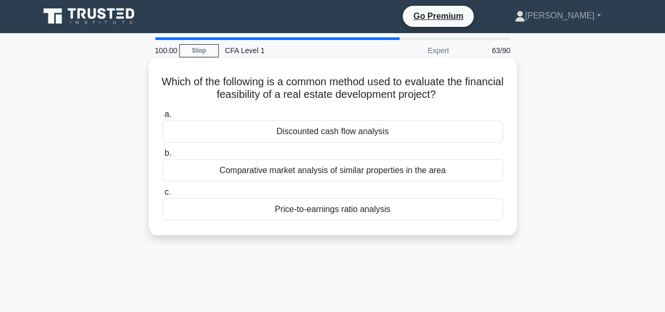
scroll to position [0, 0]
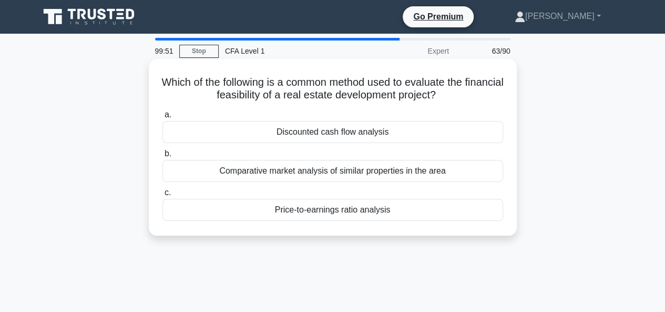
click at [300, 171] on div "Comparative market analysis of similar properties in the area" at bounding box center [332, 171] width 341 height 22
click at [162, 157] on input "b. Comparative market analysis of similar properties in the area" at bounding box center [162, 153] width 0 height 7
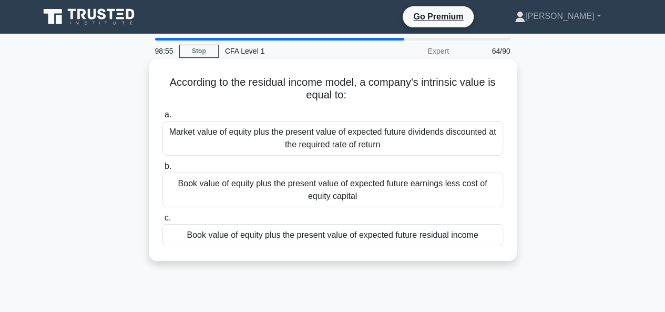
click at [262, 136] on div "Market value of equity plus the present value of expected future dividends disc…" at bounding box center [332, 138] width 341 height 35
click at [162, 118] on input "a. Market value of equity plus the present value of expected future dividends d…" at bounding box center [162, 114] width 0 height 7
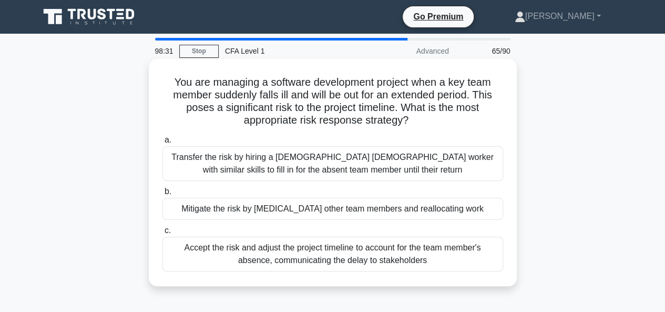
click at [227, 157] on div "Transfer the risk by hiring a temporary contract worker with similar skills to …" at bounding box center [332, 163] width 341 height 35
click at [162, 144] on input "a. Transfer the risk by hiring a temporary contract worker with similar skills …" at bounding box center [162, 140] width 0 height 7
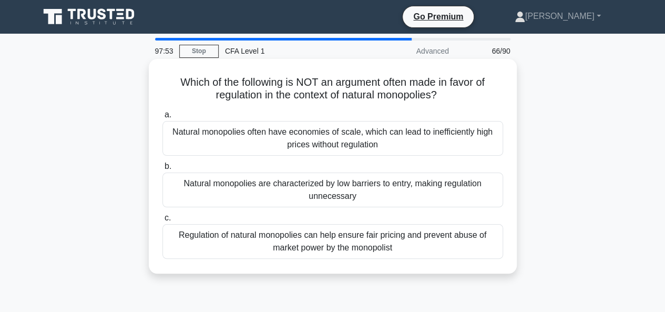
click at [344, 186] on div "Natural monopolies are characterized by low barriers to entry, making regulatio…" at bounding box center [332, 189] width 341 height 35
click at [162, 170] on input "b. Natural monopolies are characterized by low barriers to entry, making regula…" at bounding box center [162, 166] width 0 height 7
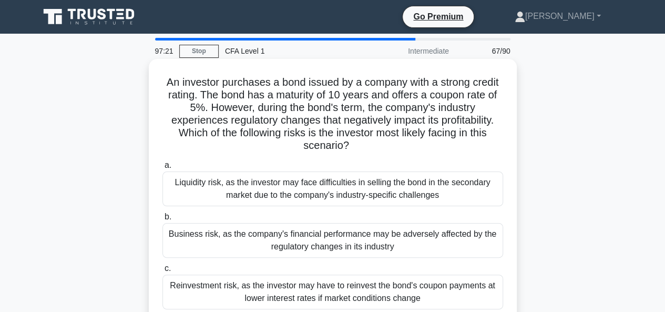
click at [336, 241] on div "Business risk, as the company's financial performance may be adversely affected…" at bounding box center [332, 240] width 341 height 35
click at [162, 220] on input "b. Business risk, as the company's financial performance may be adversely affec…" at bounding box center [162, 216] width 0 height 7
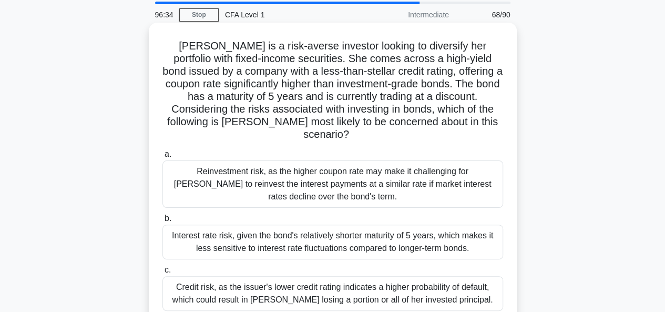
scroll to position [53, 0]
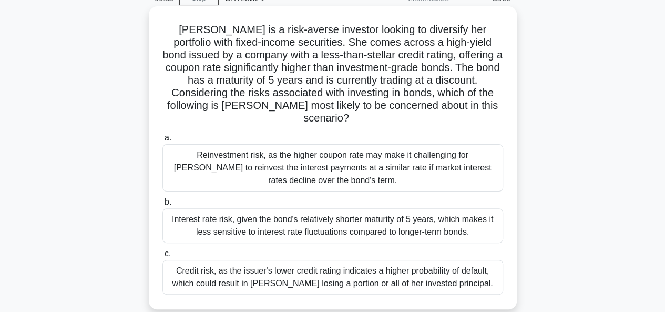
click at [224, 260] on div "Credit risk, as the issuer's lower credit rating indicates a higher probability…" at bounding box center [332, 277] width 341 height 35
click at [162, 257] on input "c. Credit risk, as the issuer's lower credit rating indicates a higher probabil…" at bounding box center [162, 253] width 0 height 7
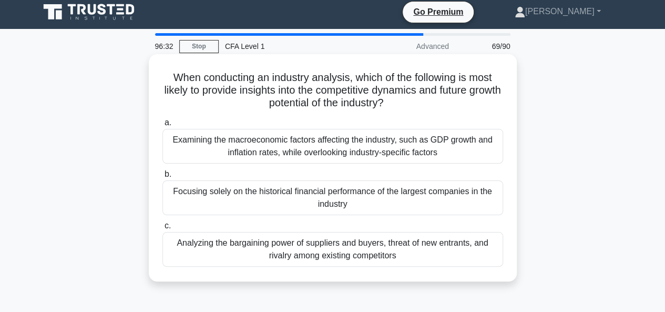
scroll to position [0, 0]
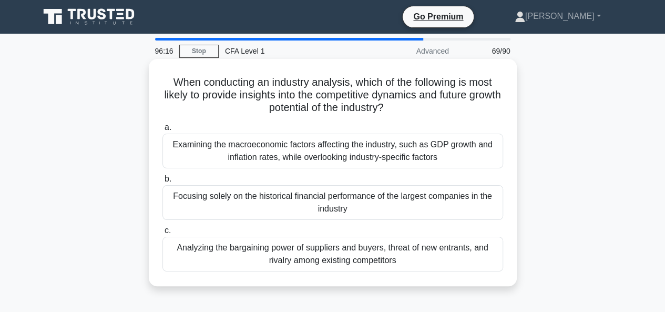
click at [283, 260] on div "Analyzing the bargaining power of suppliers and buyers, threat of new entrants,…" at bounding box center [332, 254] width 341 height 35
click at [162, 234] on input "c. Analyzing the bargaining power of suppliers and buyers, threat of new entran…" at bounding box center [162, 230] width 0 height 7
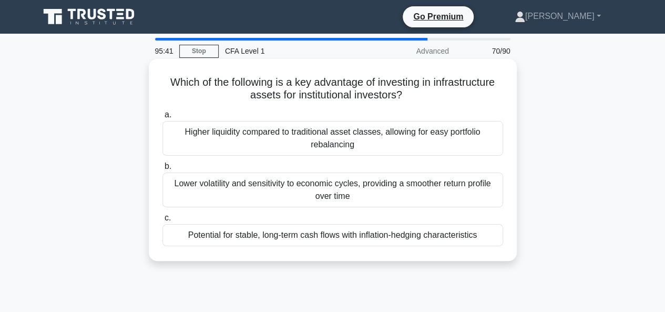
click at [399, 237] on div "Potential for stable, long-term cash flows with inflation-hedging characteristi…" at bounding box center [332, 235] width 341 height 22
click at [162, 221] on input "c. Potential for stable, long-term cash flows with inflation-hedging characteri…" at bounding box center [162, 218] width 0 height 7
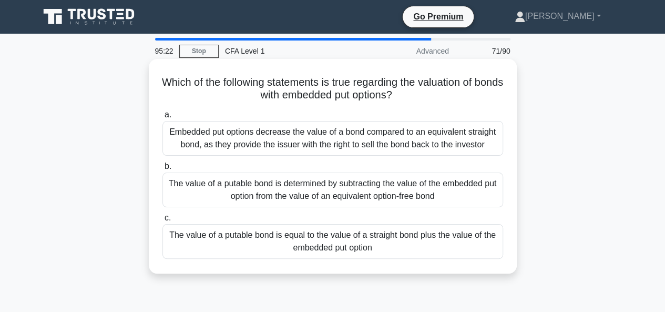
click at [403, 246] on div "The value of a putable bond is equal to the value of a straight bond plus the v…" at bounding box center [332, 241] width 341 height 35
click at [162, 221] on input "c. The value of a putable bond is equal to the value of a straight bond plus th…" at bounding box center [162, 218] width 0 height 7
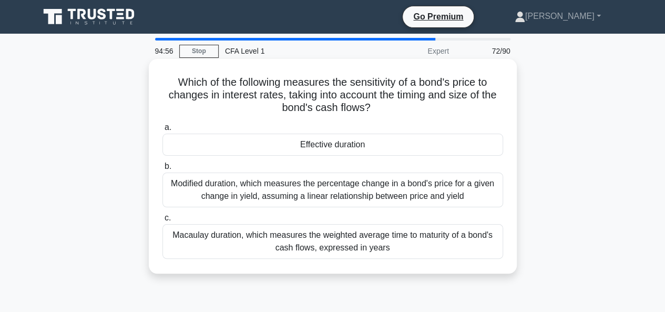
click at [410, 239] on div "Macaulay duration, which measures the weighted average time to maturity of a bo…" at bounding box center [332, 241] width 341 height 35
click at [162, 221] on input "c. Macaulay duration, which measures the weighted average time to maturity of a…" at bounding box center [162, 218] width 0 height 7
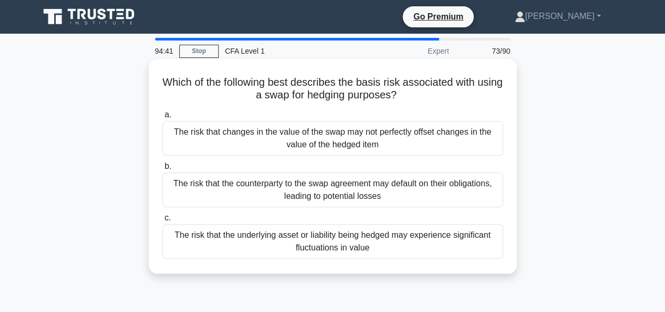
click at [309, 139] on div "The risk that changes in the value of the swap may not perfectly offset changes…" at bounding box center [332, 138] width 341 height 35
click at [162, 118] on input "a. The risk that changes in the value of the swap may not perfectly offset chan…" at bounding box center [162, 114] width 0 height 7
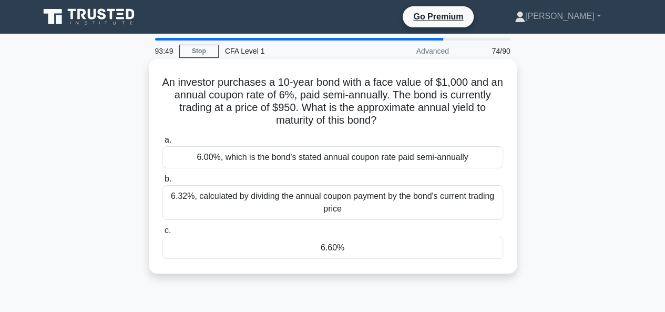
click at [381, 249] on div "6.60%" at bounding box center [332, 248] width 341 height 22
click at [162, 234] on input "c. 6.60%" at bounding box center [162, 230] width 0 height 7
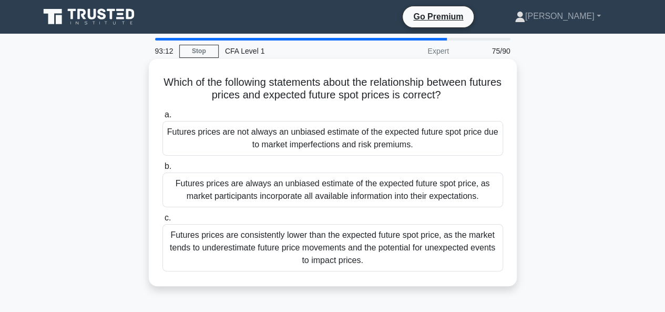
click at [239, 193] on div "Futures prices are always an unbiased estimate of the expected future spot pric…" at bounding box center [332, 189] width 341 height 35
click at [162, 170] on input "b. Futures prices are always an unbiased estimate of the expected future spot p…" at bounding box center [162, 166] width 0 height 7
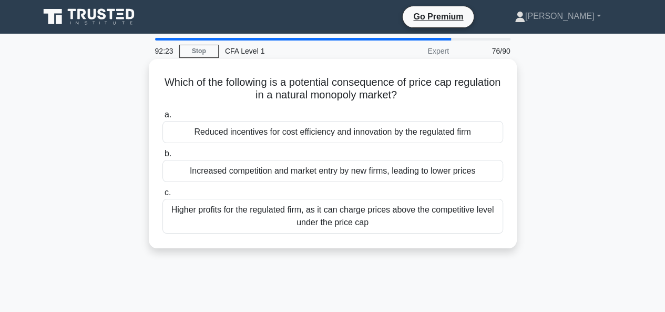
click at [323, 167] on div "Increased competition and market entry by new firms, leading to lower prices" at bounding box center [332, 171] width 341 height 22
click at [162, 157] on input "b. Increased competition and market entry by new firms, leading to lower prices" at bounding box center [162, 153] width 0 height 7
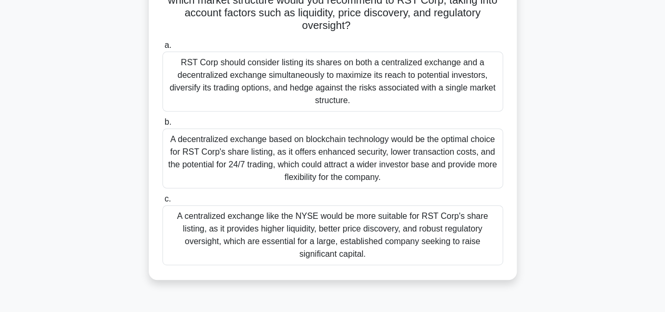
scroll to position [158, 0]
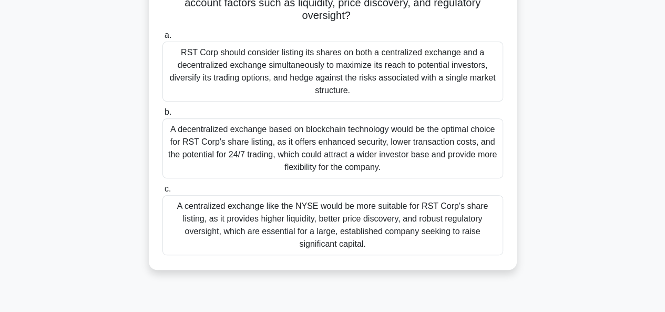
click at [355, 209] on div "A centralized exchange like the NYSE would be more suitable for RST Corp's shar…" at bounding box center [332, 225] width 341 height 60
click at [162, 192] on input "c. A centralized exchange like the NYSE would be more suitable for RST Corp's s…" at bounding box center [162, 189] width 0 height 7
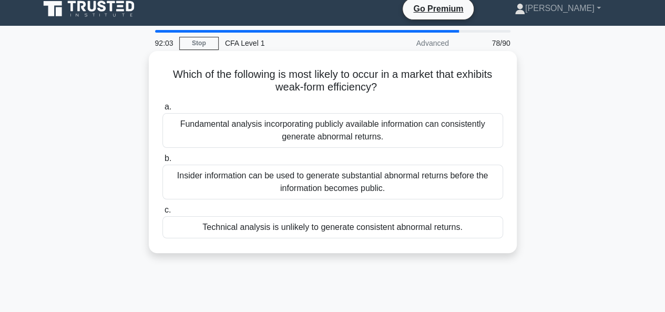
scroll to position [0, 0]
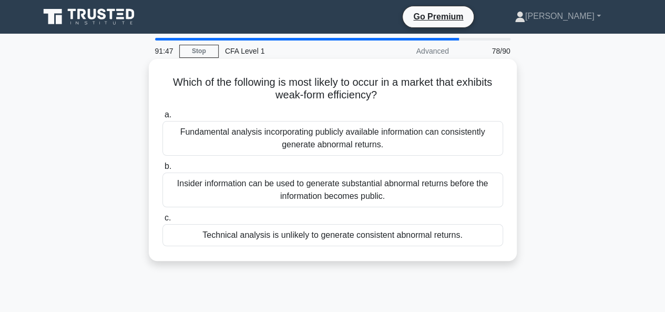
click at [281, 234] on div "Technical analysis is unlikely to generate consistent abnormal returns." at bounding box center [332, 235] width 341 height 22
click at [162, 221] on input "c. Technical analysis is unlikely to generate consistent abnormal returns." at bounding box center [162, 218] width 0 height 7
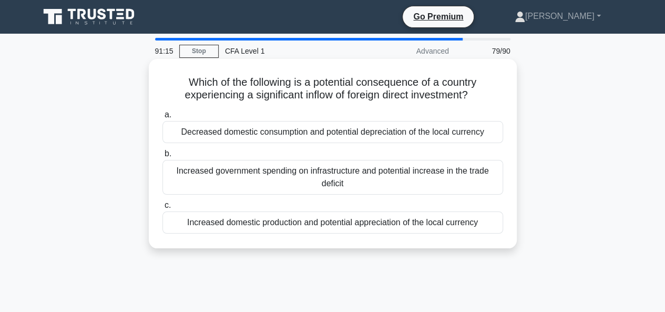
click at [357, 227] on div "Increased domestic production and potential appreciation of the local currency" at bounding box center [332, 222] width 341 height 22
click at [162, 209] on input "c. Increased domestic production and potential appreciation of the local curren…" at bounding box center [162, 205] width 0 height 7
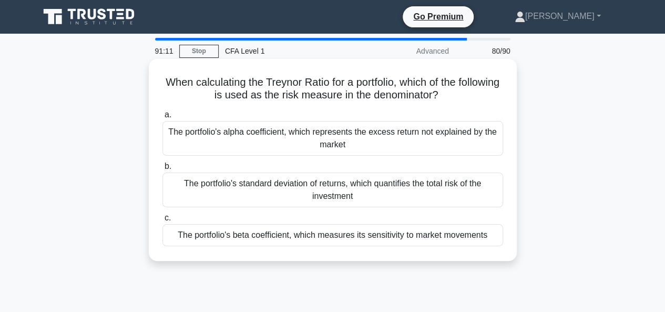
click at [283, 237] on div "The portfolio's beta coefficient, which measures its sensitivity to market move…" at bounding box center [332, 235] width 341 height 22
click at [162, 221] on input "c. The portfolio's beta coefficient, which measures its sensitivity to market m…" at bounding box center [162, 218] width 0 height 7
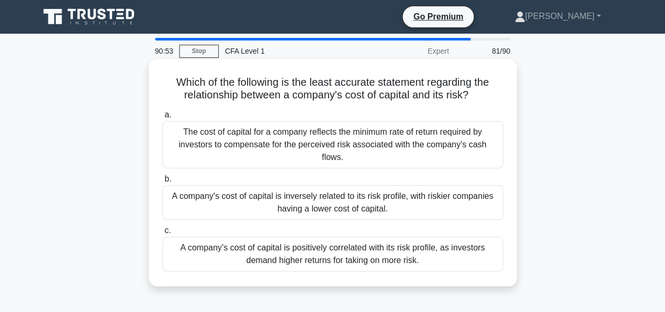
click at [384, 192] on div "A company's cost of capital is inversely related to its risk profile, with risk…" at bounding box center [332, 202] width 341 height 35
click at [162, 182] on input "b. A company's cost of capital is inversely related to its risk profile, with r…" at bounding box center [162, 179] width 0 height 7
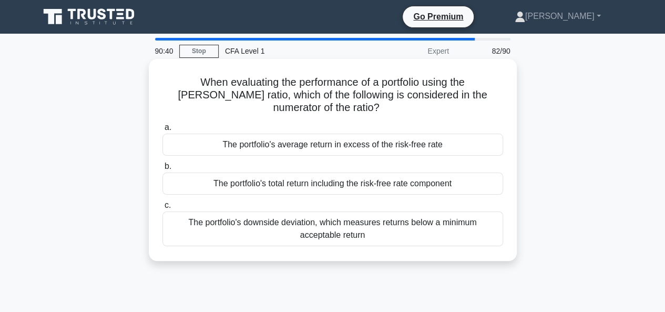
click at [358, 134] on div "The portfolio's average return in excess of the risk-free rate" at bounding box center [332, 145] width 341 height 22
click at [162, 131] on input "a. The portfolio's average return in excess of the risk-free rate" at bounding box center [162, 127] width 0 height 7
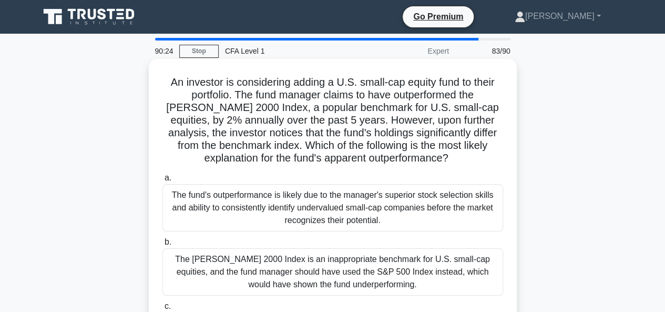
scroll to position [53, 0]
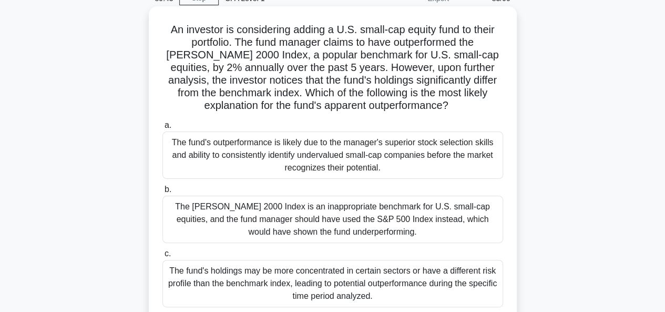
click at [301, 151] on div "The fund's outperformance is likely due to the manager's superior stock selecti…" at bounding box center [332, 154] width 341 height 47
click at [162, 129] on input "a. The fund's outperformance is likely due to the manager's superior stock sele…" at bounding box center [162, 125] width 0 height 7
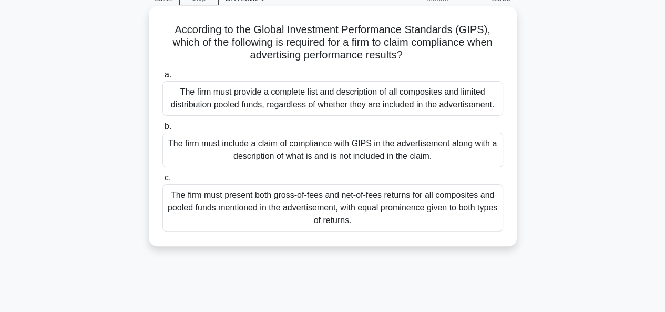
click at [261, 148] on div "The firm must include a claim of compliance with GIPS in the advertisement alon…" at bounding box center [332, 149] width 341 height 35
click at [162, 130] on input "b. The firm must include a claim of compliance with GIPS in the advertisement a…" at bounding box center [162, 126] width 0 height 7
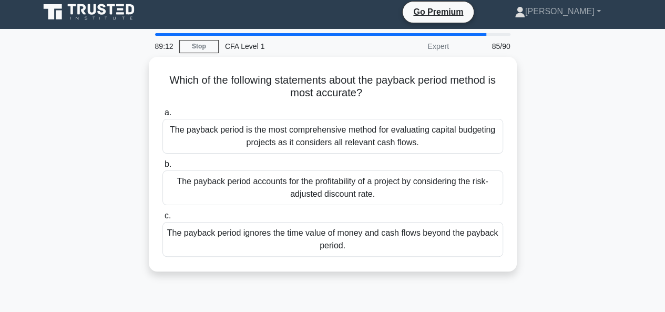
scroll to position [0, 0]
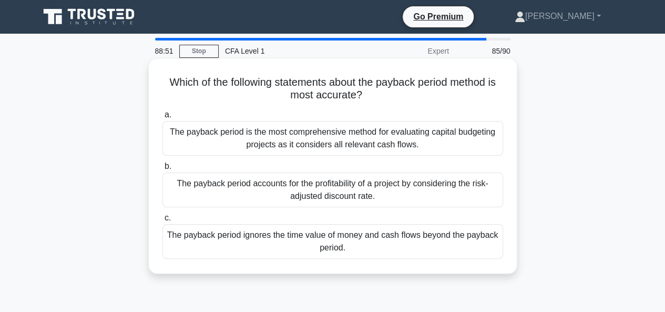
click at [324, 238] on div "The payback period ignores the time value of money and cash flows beyond the pa…" at bounding box center [332, 241] width 341 height 35
click at [162, 221] on input "c. The payback period ignores the time value of money and cash flows beyond the…" at bounding box center [162, 218] width 0 height 7
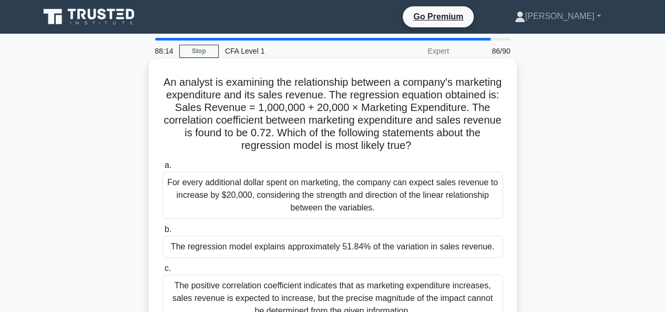
click at [373, 189] on div "For every additional dollar spent on marketing, the company can expect sales re…" at bounding box center [332, 194] width 341 height 47
click at [162, 169] on input "a. For every additional dollar spent on marketing, the company can expect sales…" at bounding box center [162, 165] width 0 height 7
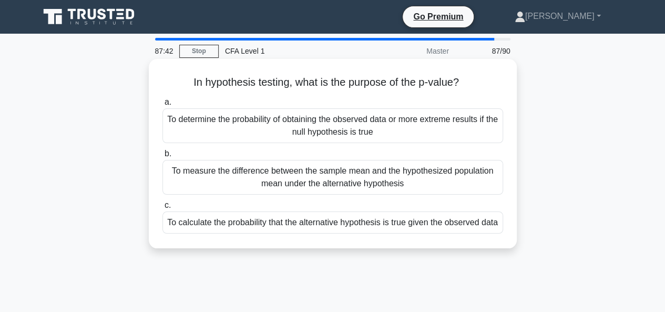
click at [373, 134] on div "To determine the probability of obtaining the observed data or more extreme res…" at bounding box center [332, 125] width 341 height 35
click at [162, 106] on input "a. To determine the probability of obtaining the observed data or more extreme …" at bounding box center [162, 102] width 0 height 7
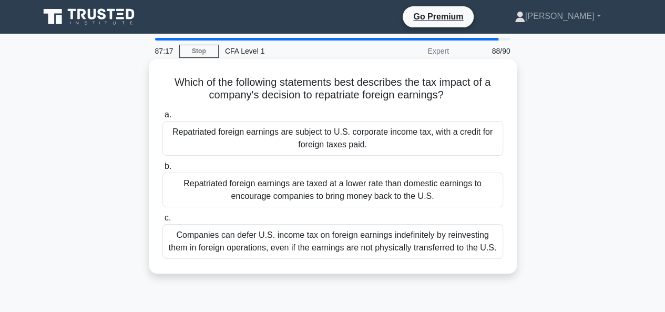
click at [282, 247] on div "Companies can defer U.S. income tax on foreign earnings indefinitely by reinves…" at bounding box center [332, 241] width 341 height 35
click at [162, 221] on input "c. Companies can defer U.S. income tax on foreign earnings indefinitely by rein…" at bounding box center [162, 218] width 0 height 7
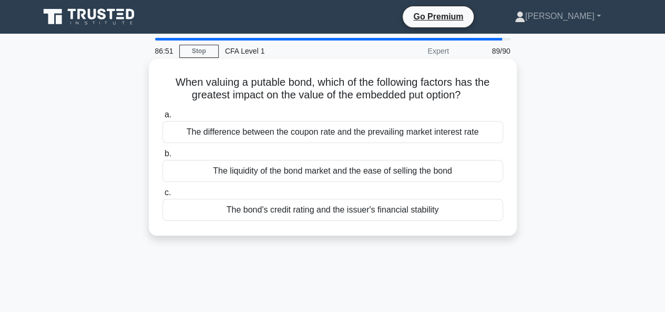
click at [268, 167] on div "The liquidity of the bond market and the ease of selling the bond" at bounding box center [332, 171] width 341 height 22
click at [162, 157] on input "b. The liquidity of the bond market and the ease of selling the bond" at bounding box center [162, 153] width 0 height 7
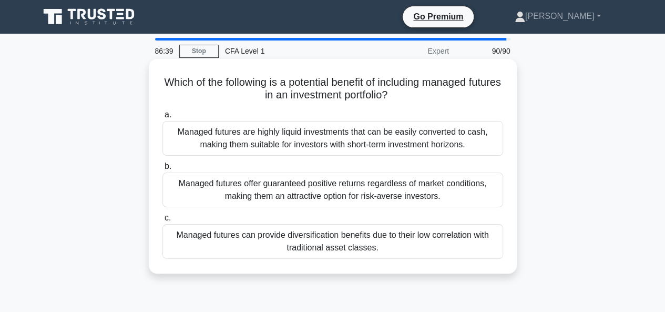
click at [283, 245] on div "Managed futures can provide diversification benefits due to their low correlati…" at bounding box center [332, 241] width 341 height 35
click at [162, 221] on input "c. Managed futures can provide diversification benefits due to their low correl…" at bounding box center [162, 218] width 0 height 7
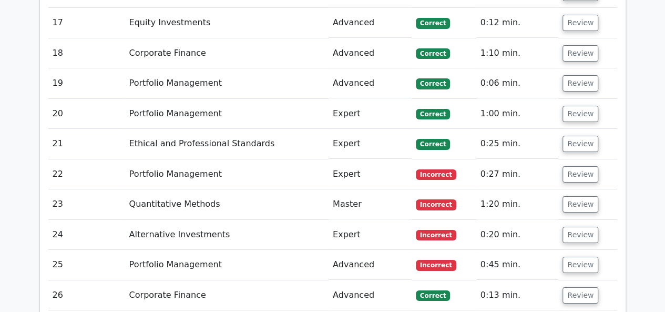
scroll to position [1682, 0]
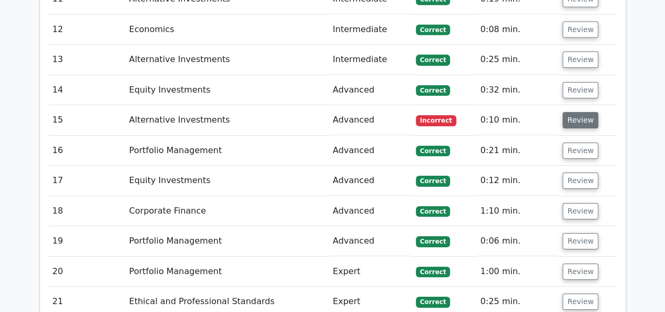
click at [567, 112] on button "Review" at bounding box center [581, 120] width 36 height 16
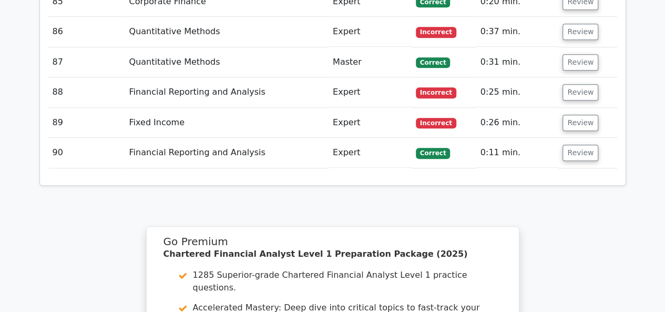
scroll to position [4259, 0]
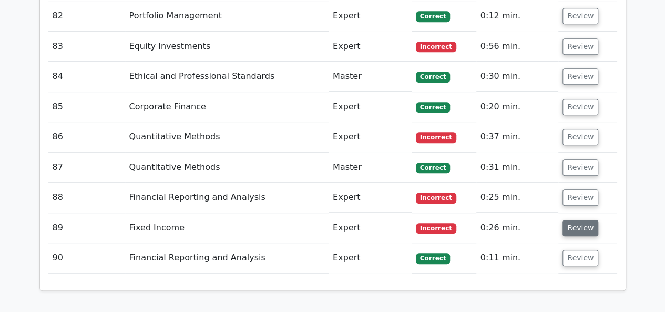
click at [570, 220] on button "Review" at bounding box center [581, 228] width 36 height 16
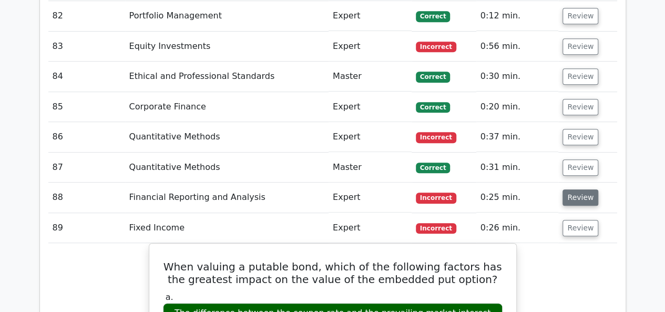
click at [581, 189] on button "Review" at bounding box center [581, 197] width 36 height 16
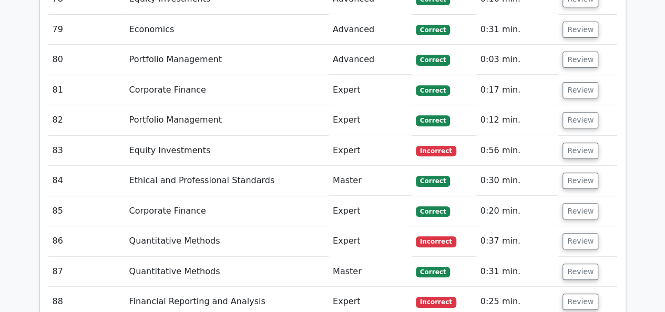
scroll to position [4154, 0]
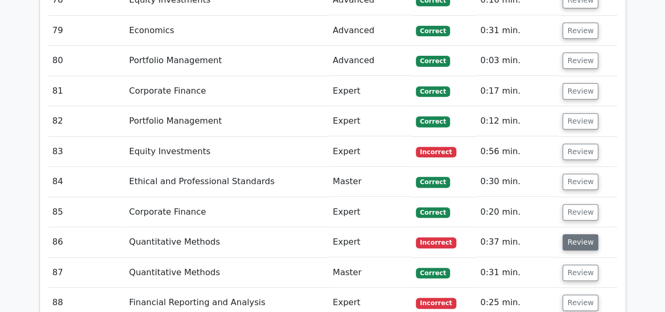
click at [572, 234] on button "Review" at bounding box center [581, 242] width 36 height 16
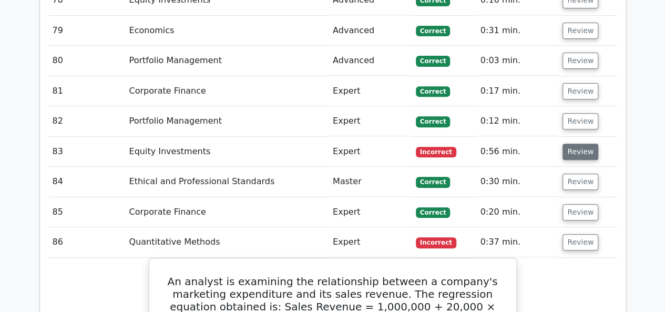
click at [568, 144] on button "Review" at bounding box center [581, 152] width 36 height 16
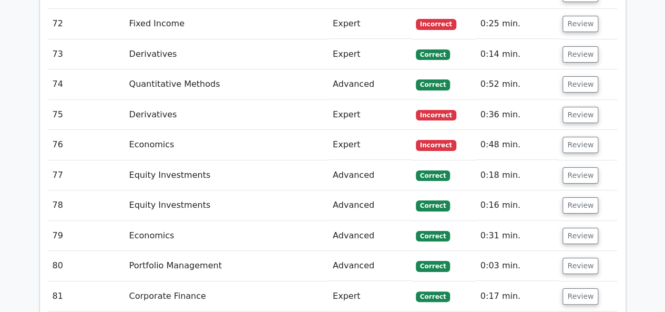
scroll to position [3891, 0]
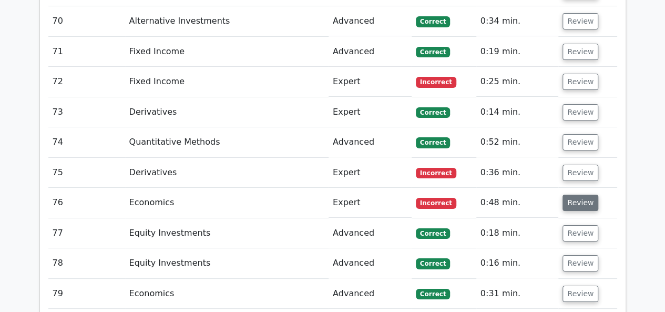
click at [578, 195] on button "Review" at bounding box center [581, 203] width 36 height 16
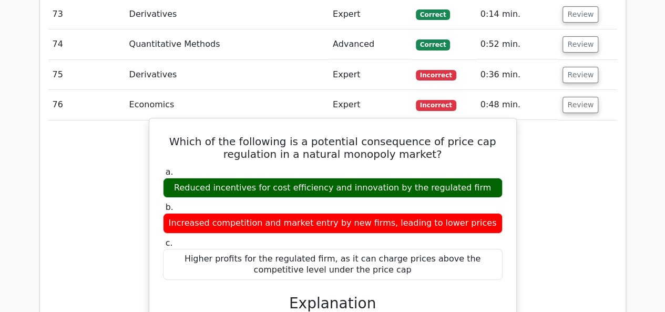
scroll to position [3996, 0]
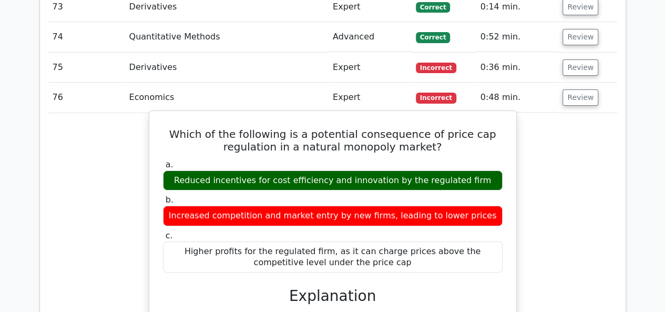
drag, startPoint x: 180, startPoint y: 70, endPoint x: 426, endPoint y: 197, distance: 277.5
copy div "Which of the following is a potential consequence of price cap regulation in a …"
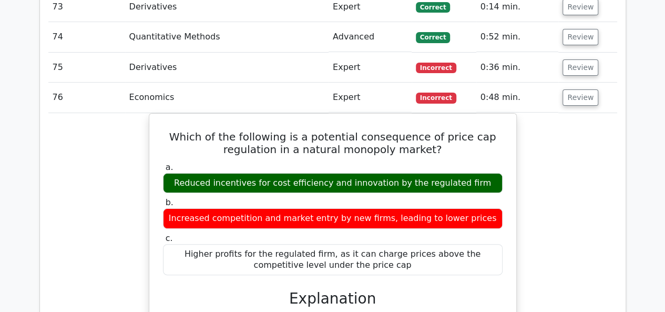
drag, startPoint x: 532, startPoint y: 138, endPoint x: 523, endPoint y: 138, distance: 8.9
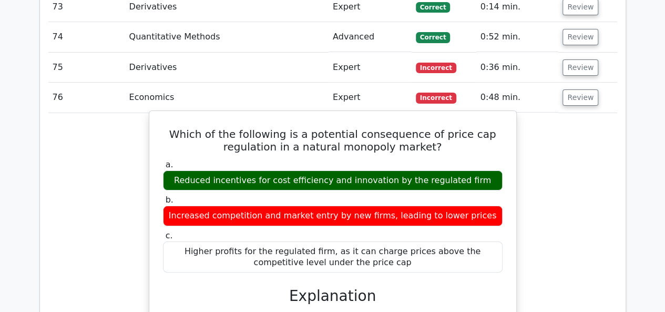
drag, startPoint x: 518, startPoint y: 203, endPoint x: 489, endPoint y: 201, distance: 29.5
click at [470, 241] on div "Higher profits for the regulated firm, as it can charge prices above the compet…" at bounding box center [333, 257] width 340 height 32
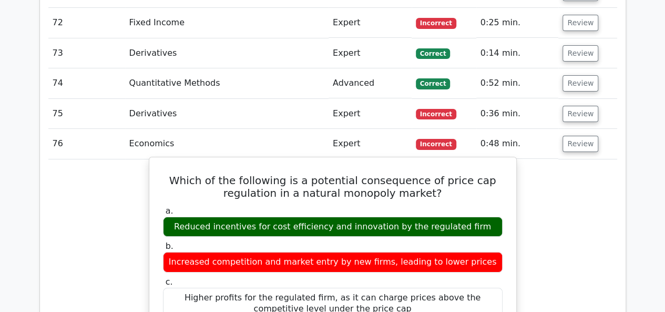
scroll to position [3891, 0]
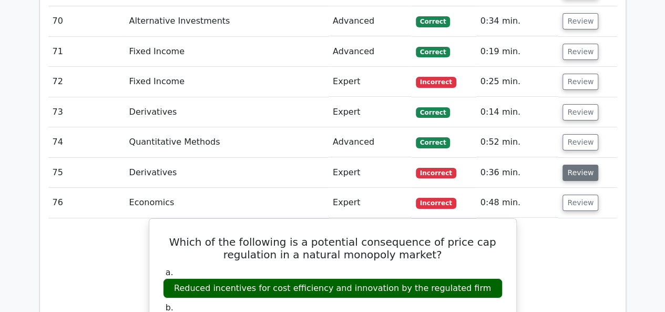
click at [584, 165] on button "Review" at bounding box center [581, 173] width 36 height 16
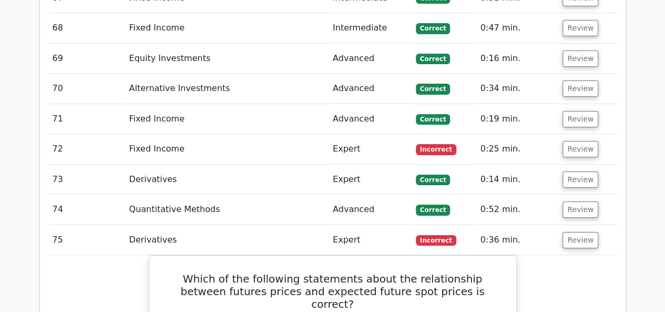
scroll to position [3786, 0]
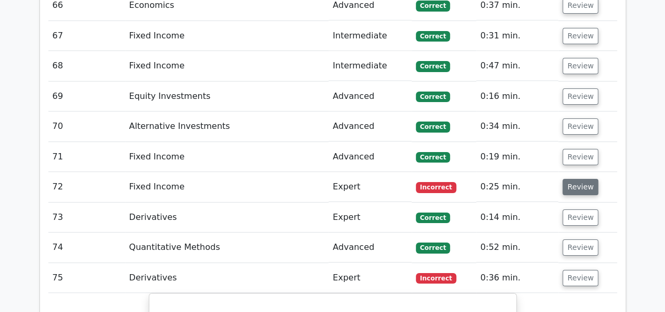
click at [568, 179] on button "Review" at bounding box center [581, 187] width 36 height 16
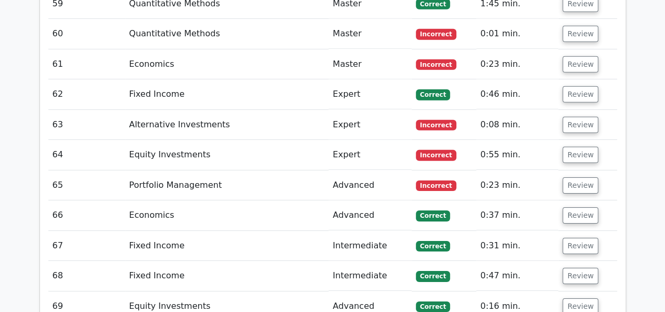
scroll to position [3575, 0]
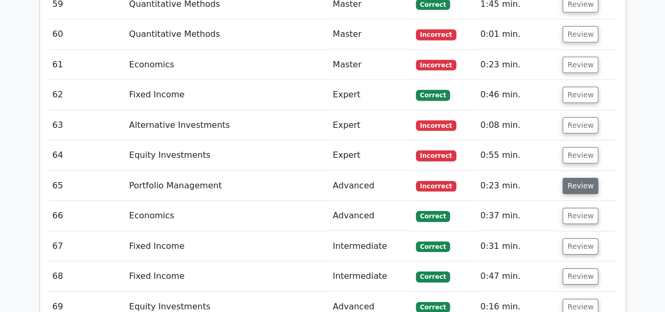
click at [570, 178] on button "Review" at bounding box center [581, 186] width 36 height 16
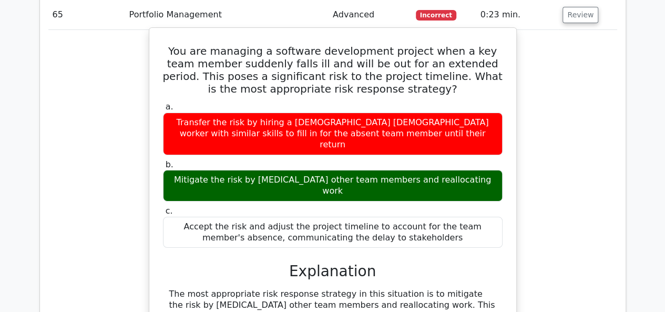
scroll to position [3680, 0]
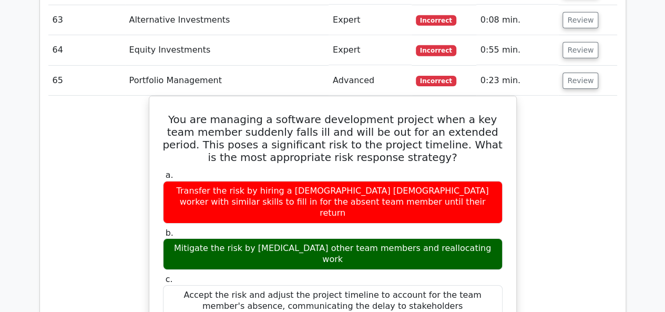
drag, startPoint x: 197, startPoint y: 55, endPoint x: 517, endPoint y: 223, distance: 362.4
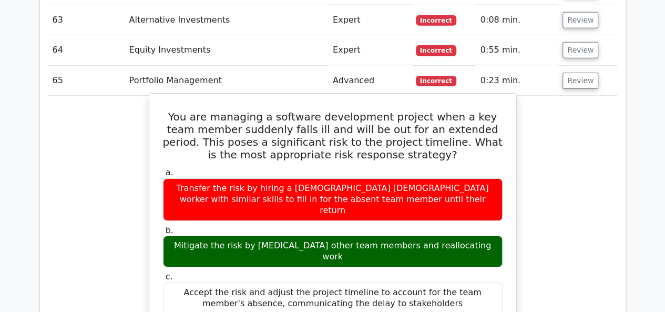
copy div "You are managing a software development project when a key team member suddenly…"
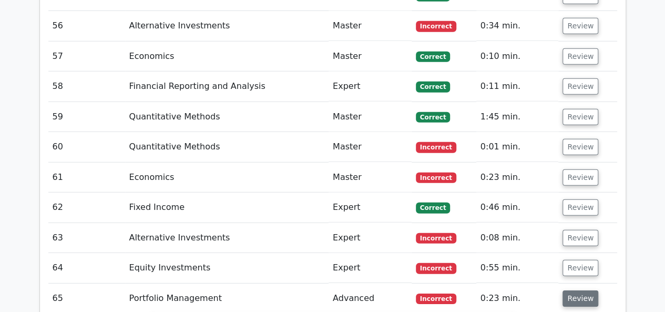
scroll to position [3523, 0]
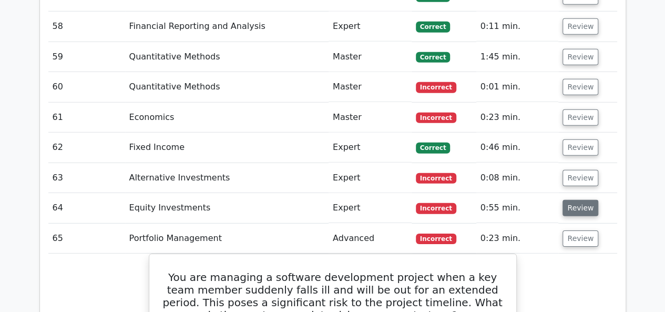
click at [577, 200] on button "Review" at bounding box center [581, 208] width 36 height 16
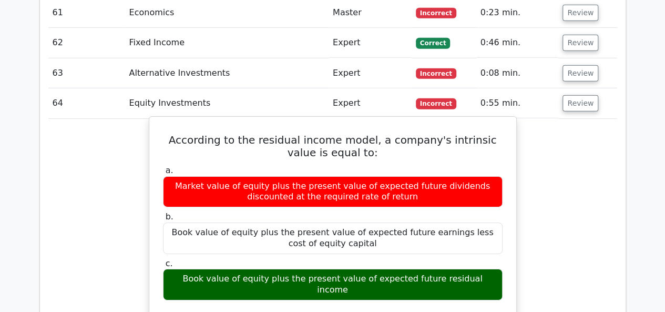
scroll to position [3628, 0]
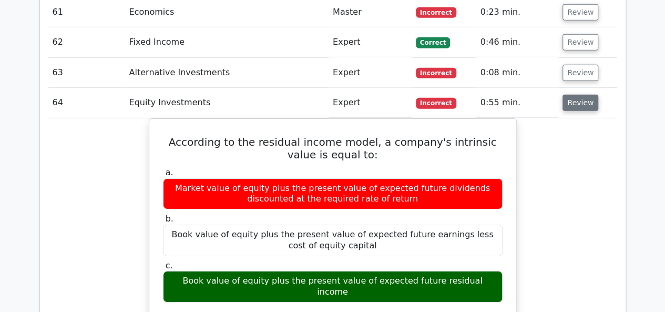
click at [572, 95] on button "Review" at bounding box center [581, 103] width 36 height 16
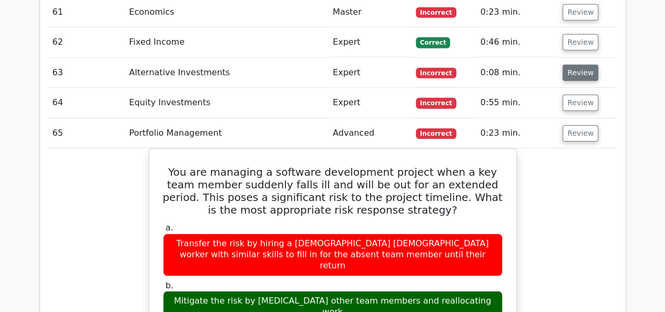
click at [579, 65] on button "Review" at bounding box center [581, 73] width 36 height 16
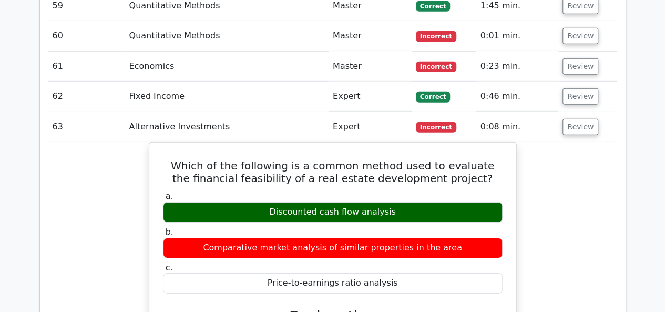
scroll to position [3523, 0]
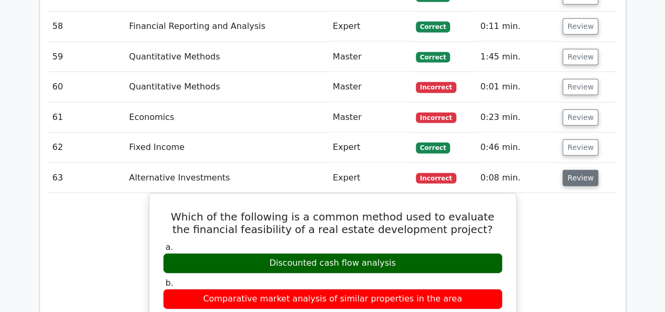
click at [587, 170] on button "Review" at bounding box center [581, 178] width 36 height 16
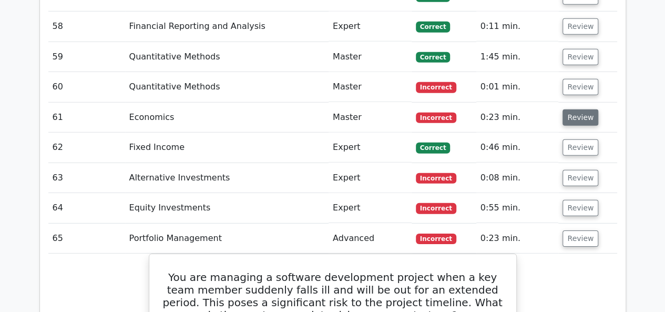
click at [575, 109] on button "Review" at bounding box center [581, 117] width 36 height 16
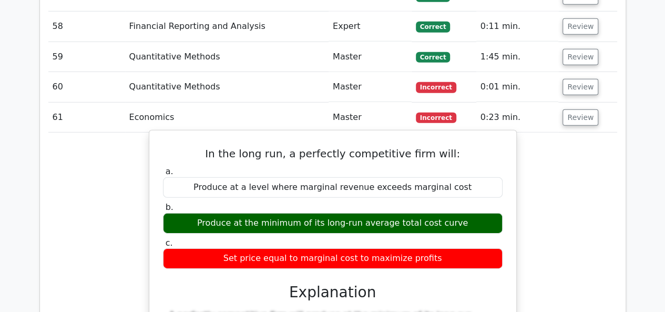
drag, startPoint x: 204, startPoint y: 95, endPoint x: 476, endPoint y: 196, distance: 290.6
click at [476, 196] on div "In the long run, a perfectly competitive firm will: a. Produce at a level where…" at bounding box center [333, 318] width 359 height 366
copy div "In the long run, a perfectly competitive firm will: a. Produce at a level where…"
click at [509, 135] on div "In the long run, a perfectly competitive firm will: a. Produce at a level where…" at bounding box center [333, 318] width 359 height 366
click at [478, 177] on div "Produce at a level where marginal revenue exceeds marginal cost" at bounding box center [333, 187] width 340 height 21
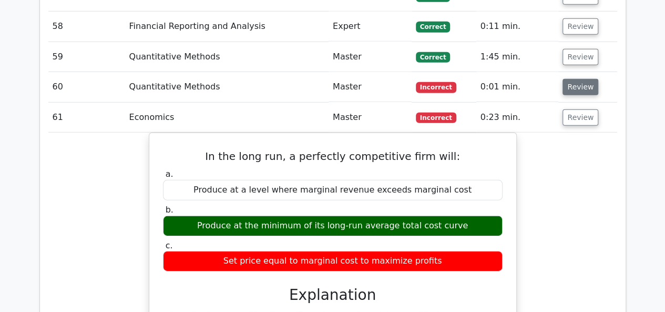
click at [569, 79] on button "Review" at bounding box center [581, 87] width 36 height 16
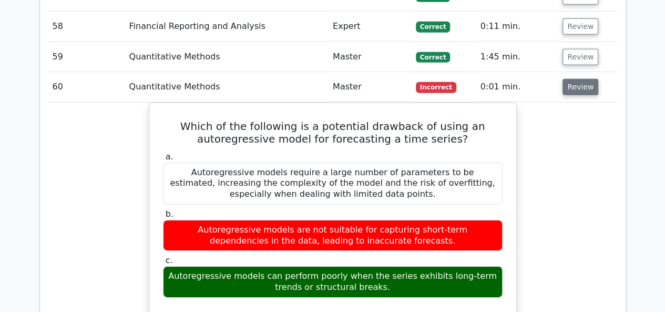
click at [571, 79] on button "Review" at bounding box center [581, 87] width 36 height 16
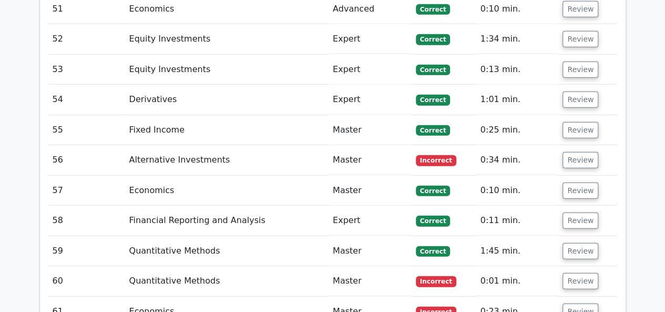
scroll to position [3312, 0]
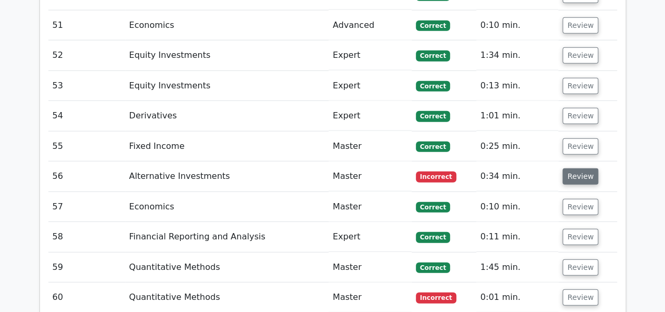
click at [580, 168] on button "Review" at bounding box center [581, 176] width 36 height 16
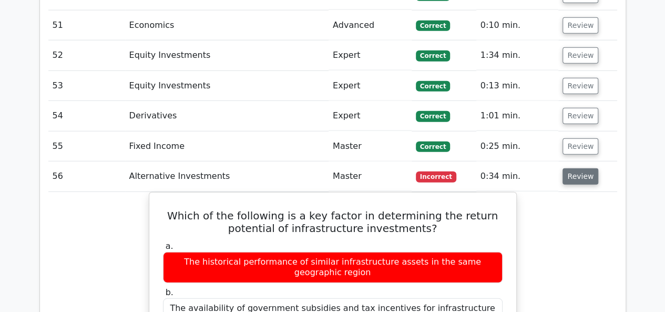
click at [585, 168] on button "Review" at bounding box center [581, 176] width 36 height 16
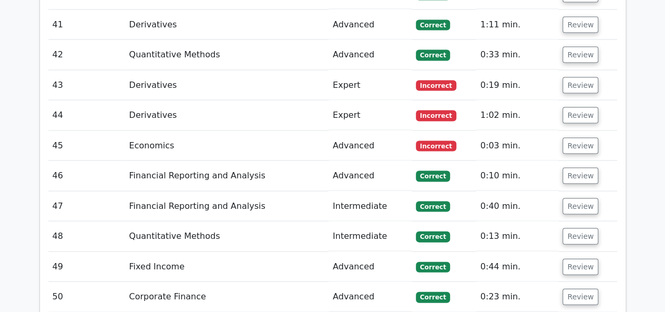
scroll to position [2944, 0]
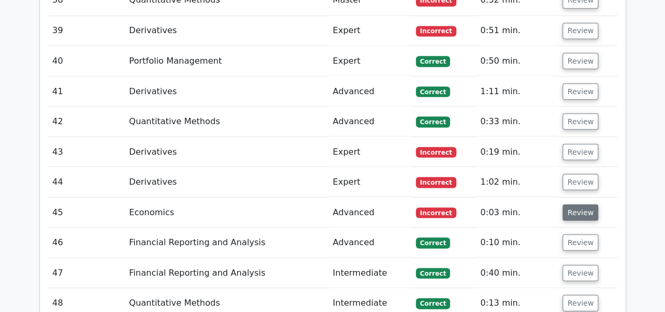
click at [577, 204] on button "Review" at bounding box center [581, 212] width 36 height 16
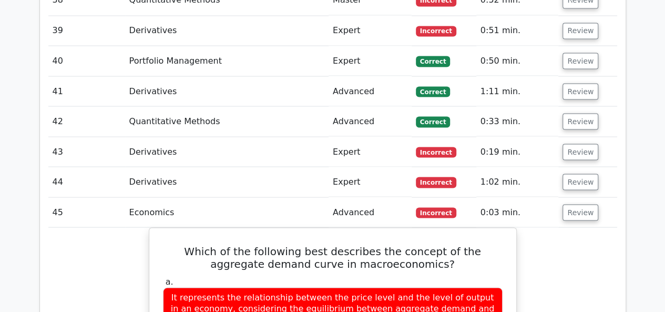
scroll to position [3049, 0]
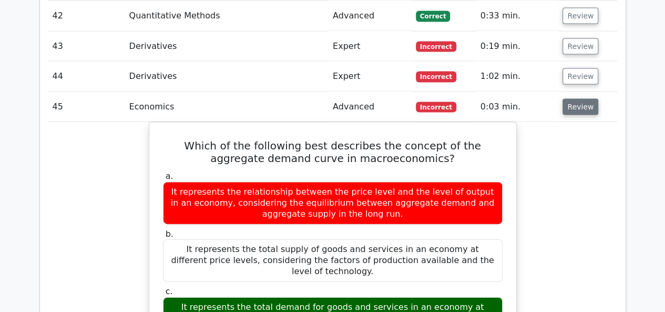
click at [583, 99] on button "Review" at bounding box center [581, 107] width 36 height 16
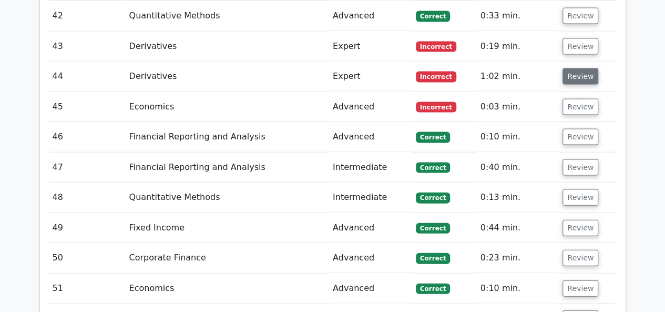
click at [577, 68] on button "Review" at bounding box center [581, 76] width 36 height 16
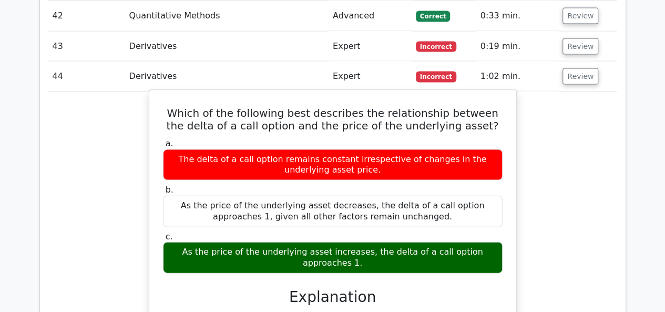
drag, startPoint x: 185, startPoint y: 54, endPoint x: 511, endPoint y: 194, distance: 354.7
copy div "Which of the following best describes the relationship between the delta of a c…"
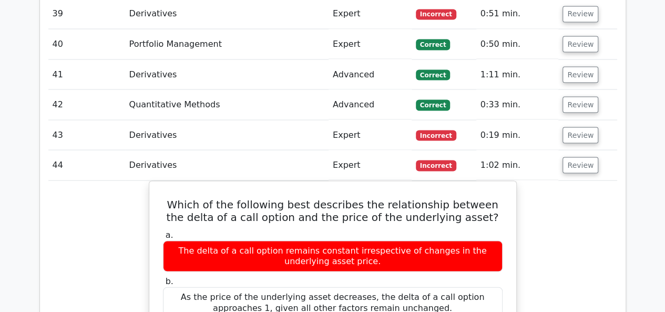
scroll to position [2839, 0]
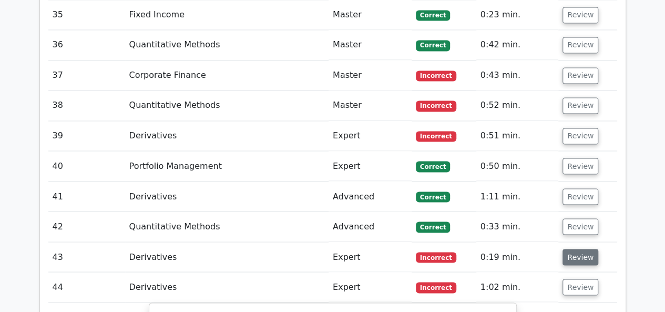
click at [576, 249] on button "Review" at bounding box center [581, 257] width 36 height 16
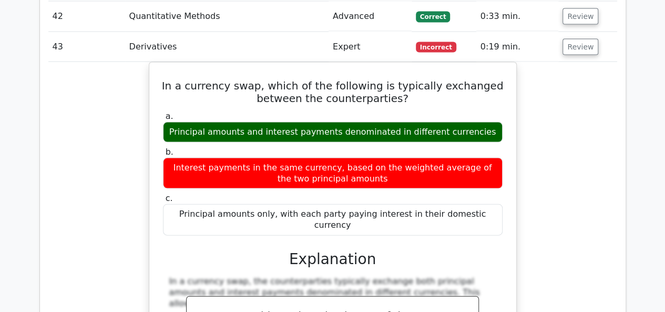
scroll to position [2997, 0]
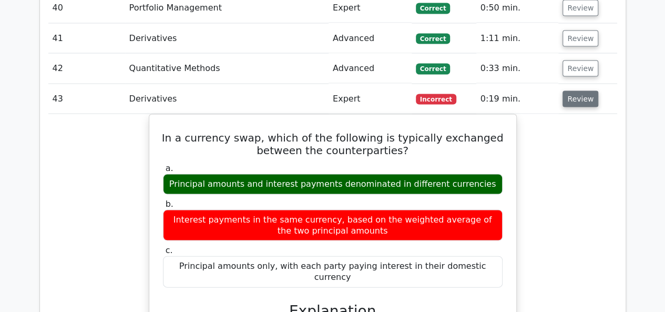
click at [581, 91] on button "Review" at bounding box center [581, 99] width 36 height 16
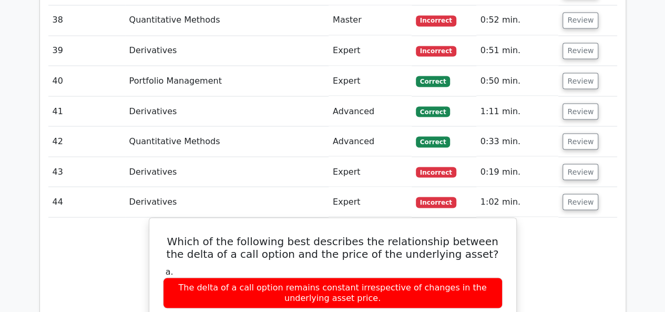
scroll to position [2839, 0]
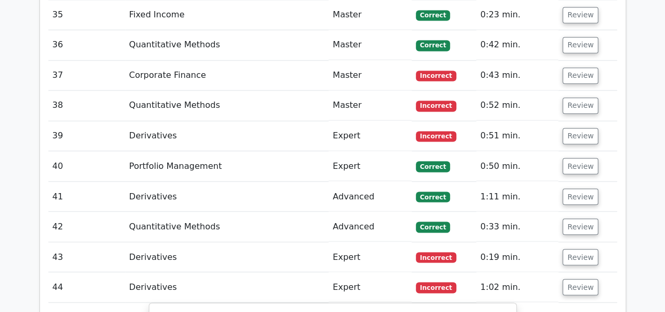
click at [586, 121] on td "Review" at bounding box center [587, 136] width 58 height 30
click at [583, 128] on button "Review" at bounding box center [581, 136] width 36 height 16
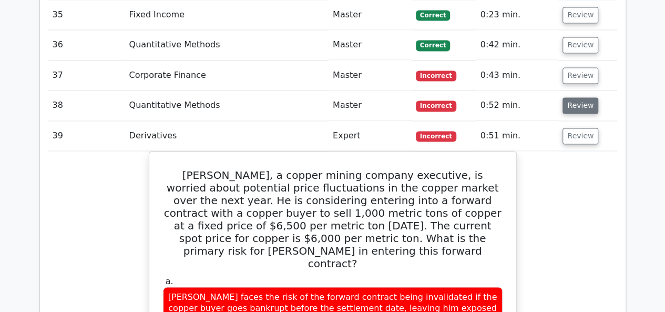
click at [588, 97] on button "Review" at bounding box center [581, 105] width 36 height 16
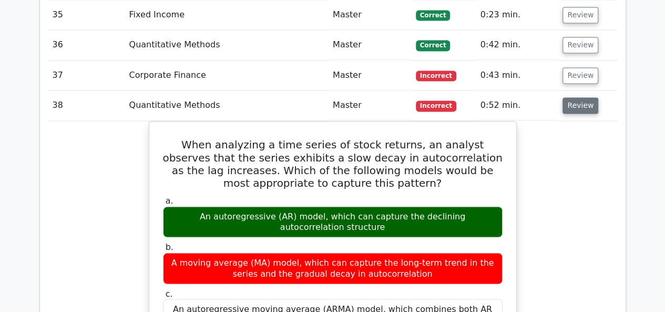
click at [574, 97] on button "Review" at bounding box center [581, 105] width 36 height 16
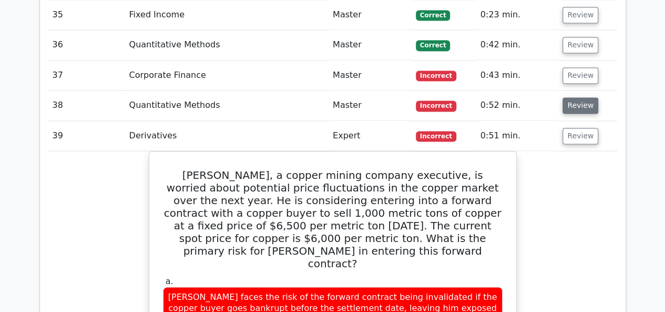
click at [574, 97] on button "Review" at bounding box center [581, 105] width 36 height 16
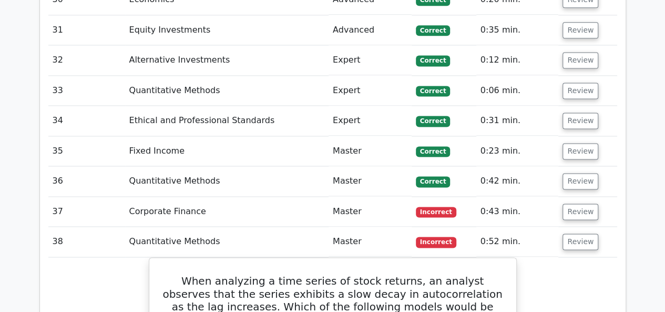
scroll to position [2734, 0]
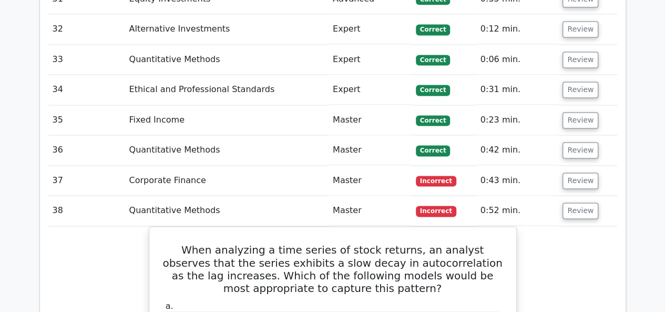
drag, startPoint x: 589, startPoint y: 161, endPoint x: 580, endPoint y: 140, distance: 22.9
click at [588, 202] on button "Review" at bounding box center [581, 210] width 36 height 16
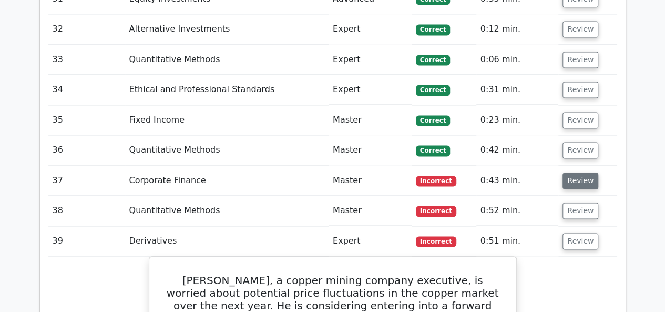
click at [570, 172] on button "Review" at bounding box center [581, 180] width 36 height 16
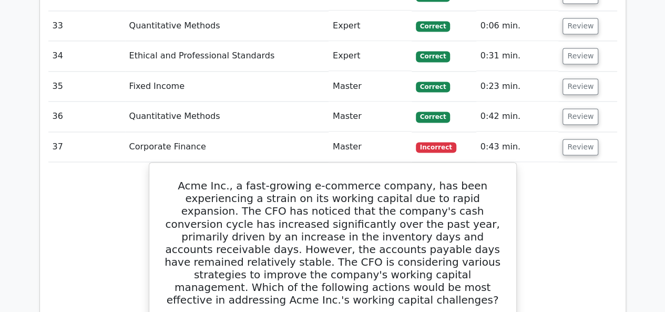
scroll to position [2767, 0]
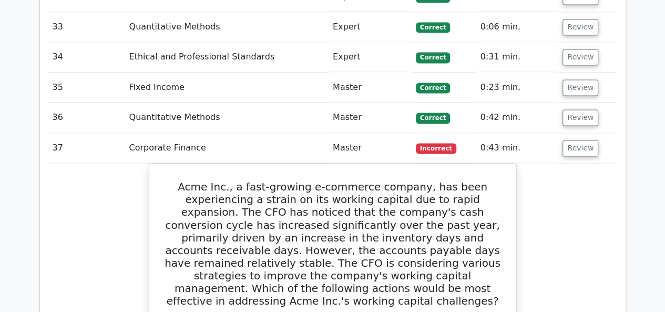
drag, startPoint x: 438, startPoint y: 281, endPoint x: 146, endPoint y: 131, distance: 328.7
copy div "Acme Inc., a fast-growing e-commerce company, has been experiencing a strain on…"
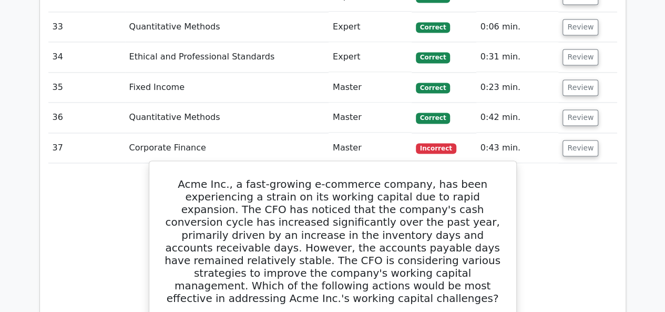
click at [172, 217] on h5 "Acme Inc., a fast-growing e-commerce company, has been experiencing a strain on…" at bounding box center [333, 241] width 342 height 126
click at [202, 236] on h5 "Acme Inc., a fast-growing e-commerce company, has been experiencing a strain on…" at bounding box center [333, 241] width 342 height 126
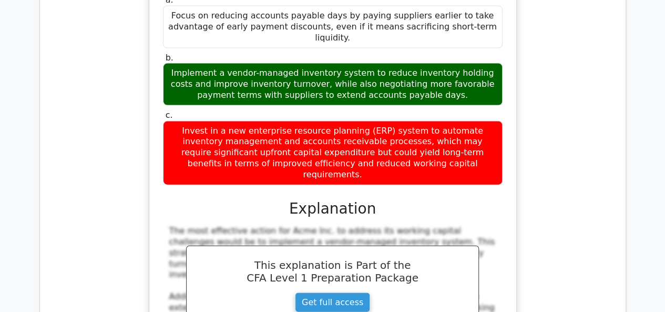
scroll to position [3345, 0]
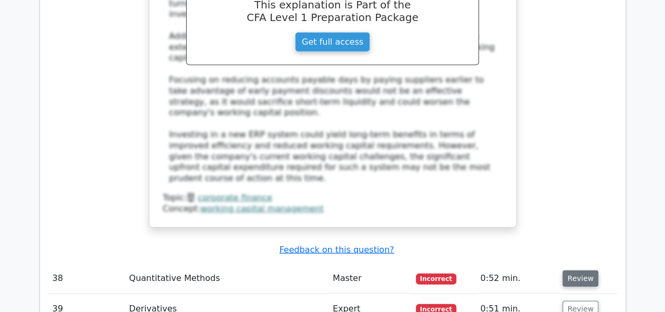
click at [566, 270] on button "Review" at bounding box center [581, 278] width 36 height 16
click at [568, 270] on button "Review" at bounding box center [581, 278] width 36 height 16
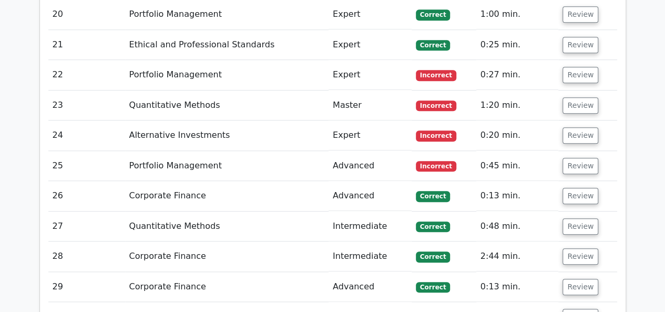
scroll to position [2346, 0]
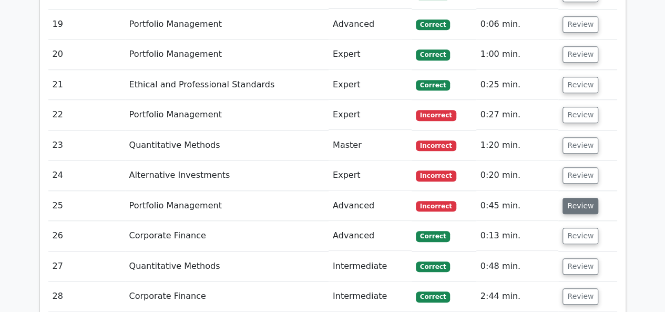
click at [566, 198] on button "Review" at bounding box center [581, 206] width 36 height 16
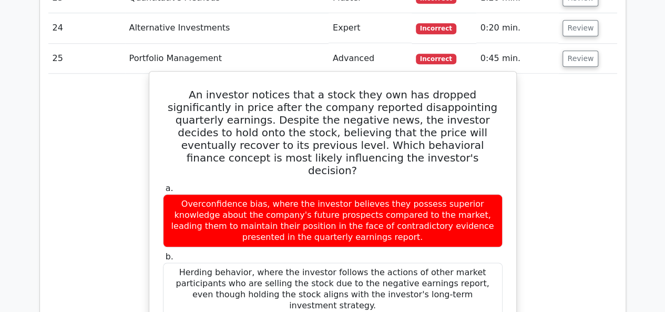
scroll to position [2451, 0]
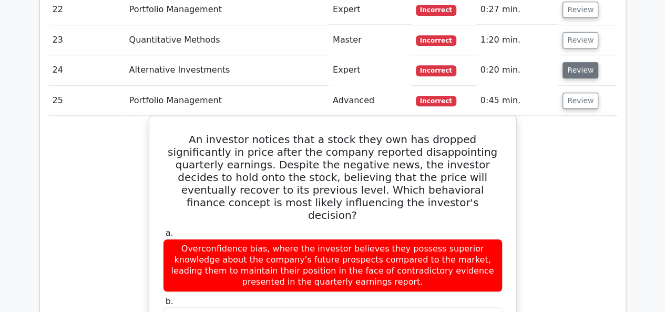
click at [582, 62] on button "Review" at bounding box center [581, 70] width 36 height 16
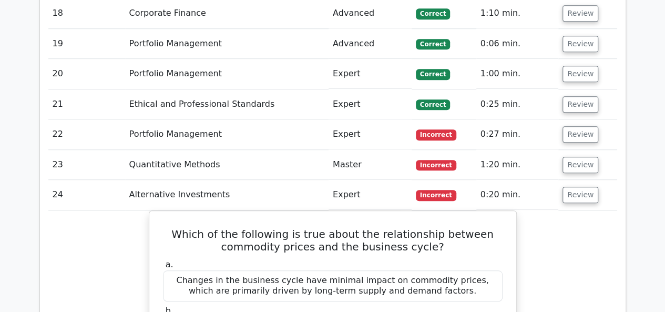
scroll to position [2293, 0]
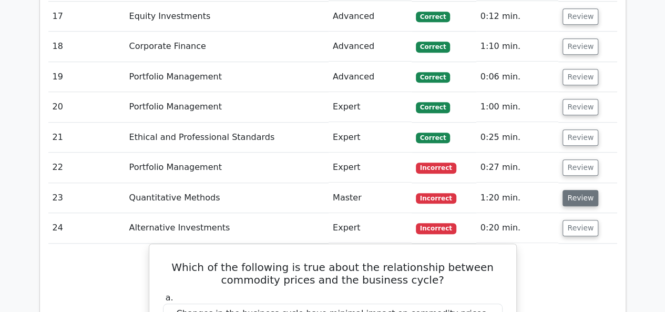
click at [586, 190] on button "Review" at bounding box center [581, 198] width 36 height 16
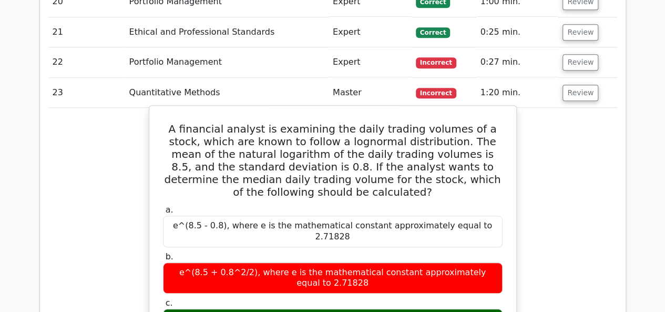
scroll to position [2241, 0]
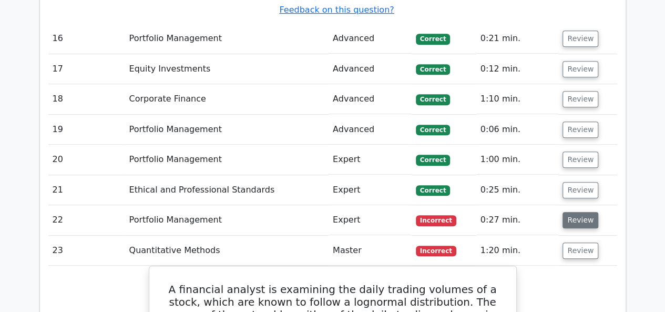
click at [573, 212] on button "Review" at bounding box center [581, 220] width 36 height 16
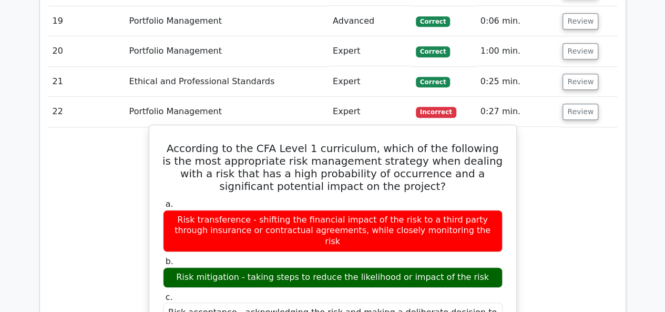
scroll to position [2346, 0]
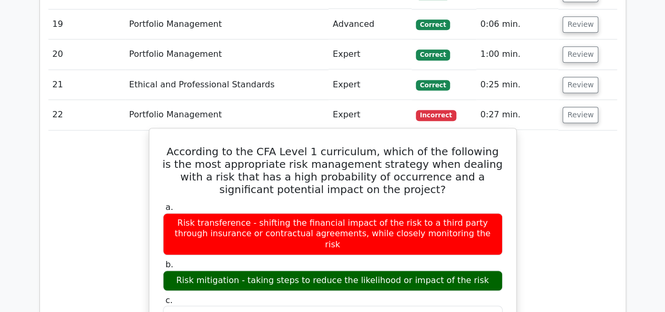
drag, startPoint x: 169, startPoint y: 105, endPoint x: 380, endPoint y: 264, distance: 265.0
copy div "According to the CFA Level 1 curriculum, which of the following is the most app…"
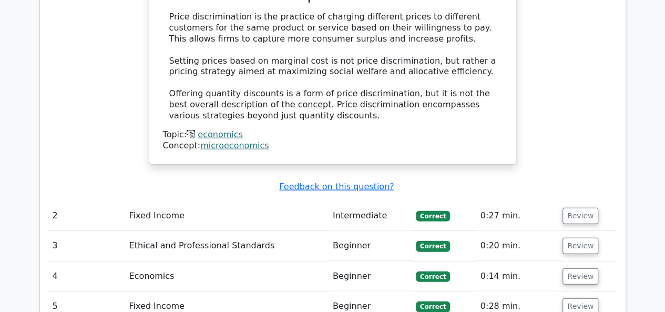
scroll to position [1242, 0]
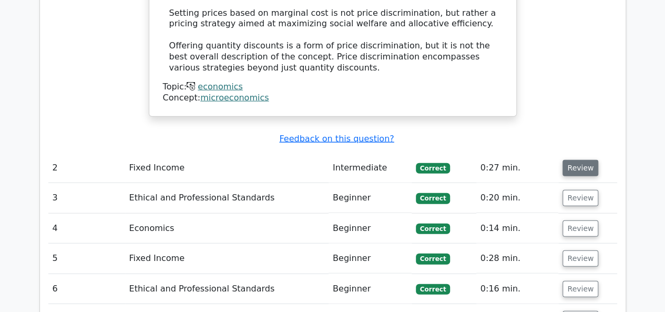
click at [581, 160] on button "Review" at bounding box center [581, 168] width 36 height 16
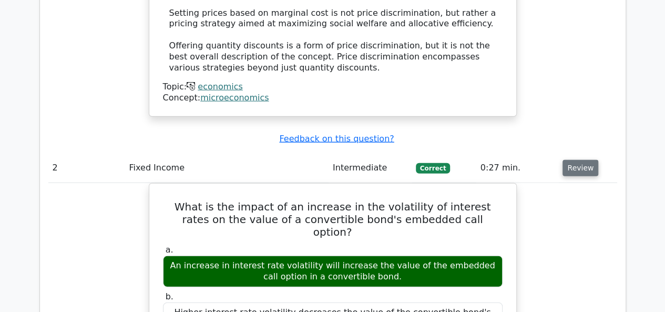
click at [580, 160] on button "Review" at bounding box center [581, 168] width 36 height 16
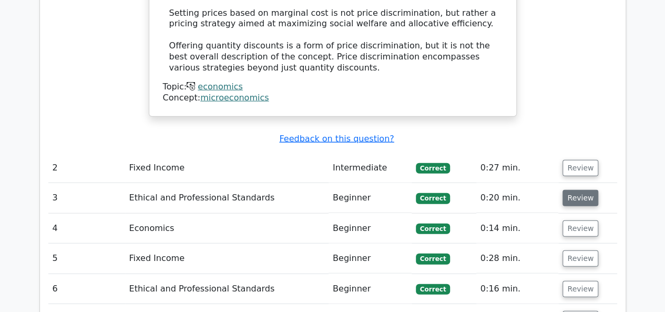
click at [579, 190] on button "Review" at bounding box center [581, 198] width 36 height 16
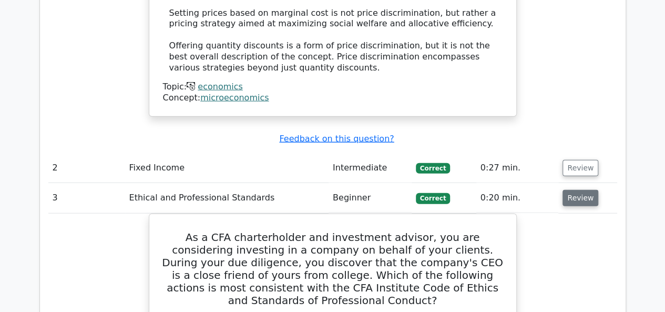
click at [577, 190] on button "Review" at bounding box center [581, 198] width 36 height 16
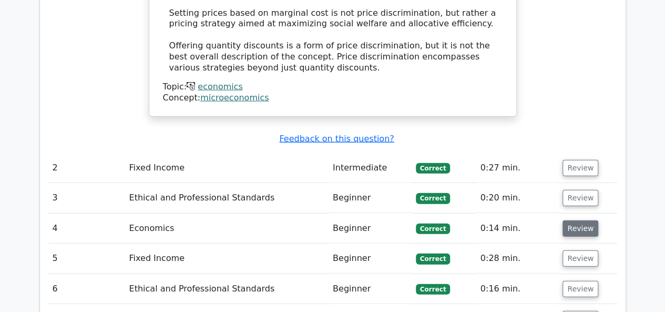
click at [573, 220] on button "Review" at bounding box center [581, 228] width 36 height 16
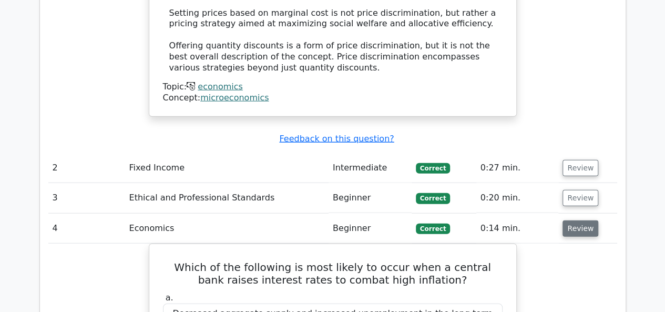
click at [573, 220] on button "Review" at bounding box center [581, 228] width 36 height 16
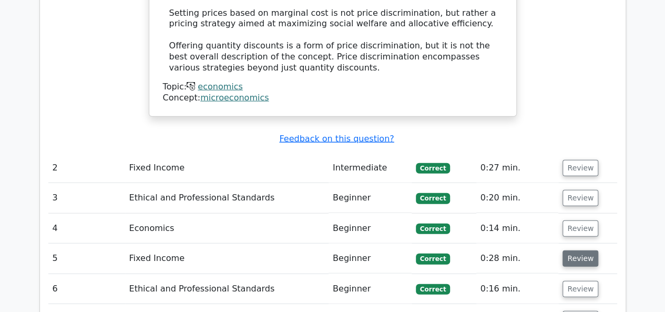
click at [577, 250] on button "Review" at bounding box center [581, 258] width 36 height 16
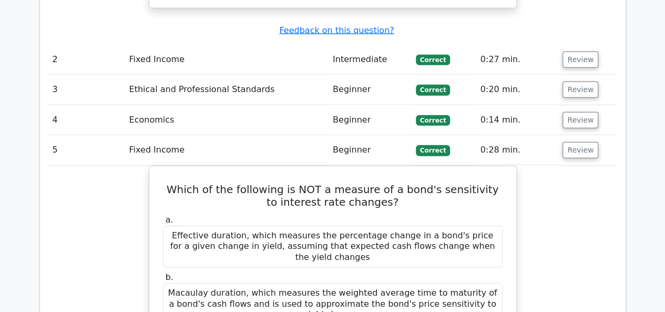
scroll to position [1347, 0]
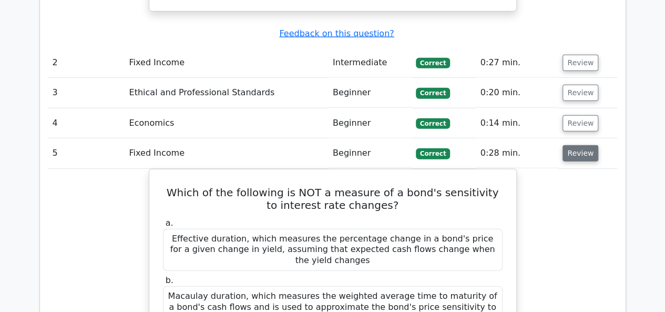
click at [573, 145] on button "Review" at bounding box center [581, 153] width 36 height 16
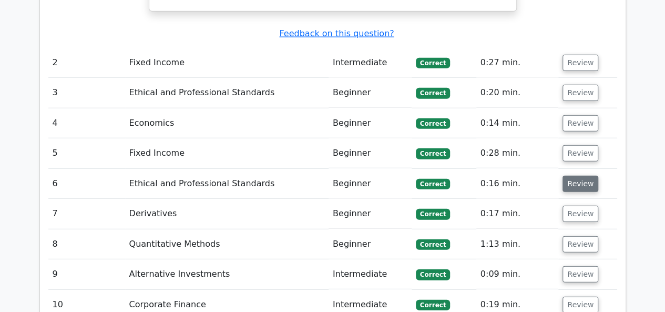
click at [576, 176] on button "Review" at bounding box center [581, 184] width 36 height 16
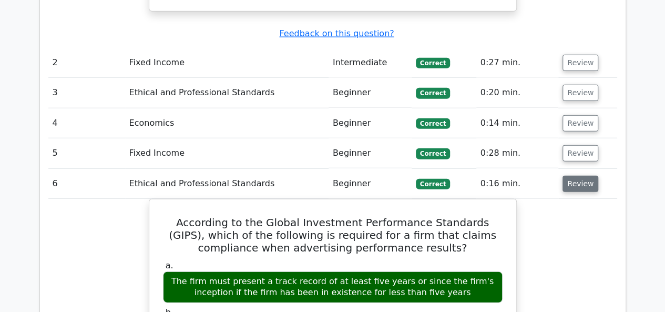
click at [576, 176] on button "Review" at bounding box center [581, 184] width 36 height 16
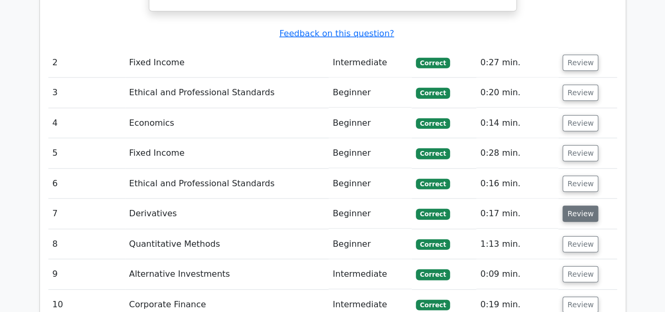
click at [575, 206] on button "Review" at bounding box center [581, 214] width 36 height 16
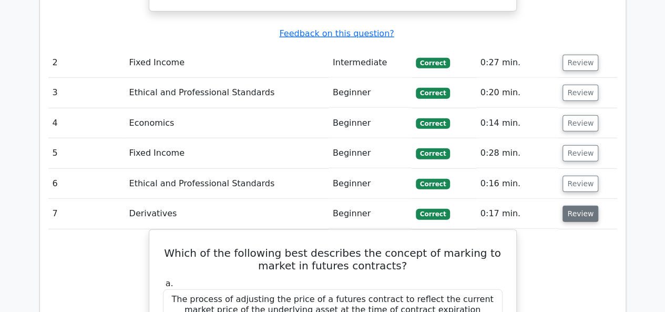
click at [575, 206] on button "Review" at bounding box center [581, 214] width 36 height 16
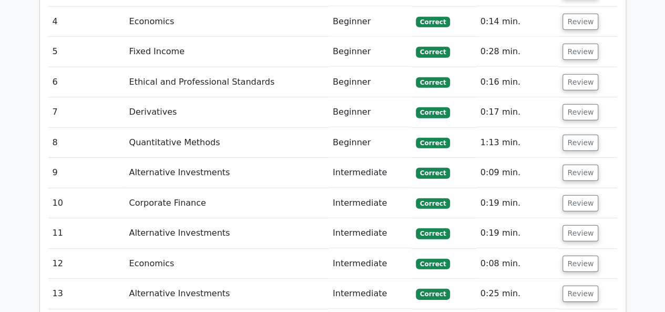
scroll to position [1452, 0]
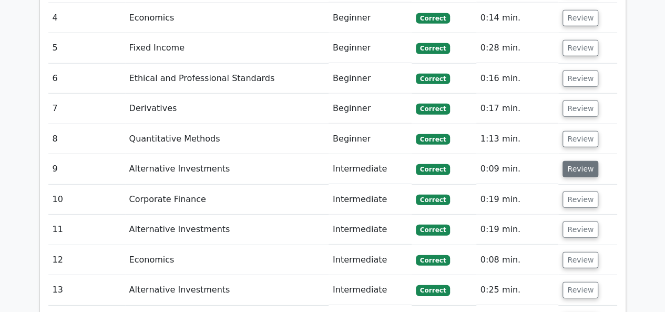
click at [578, 161] on button "Review" at bounding box center [581, 169] width 36 height 16
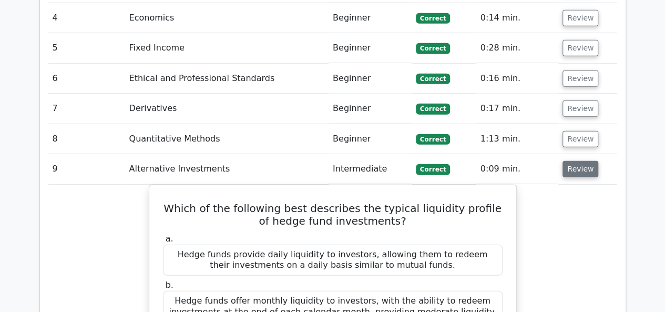
click at [577, 161] on button "Review" at bounding box center [581, 169] width 36 height 16
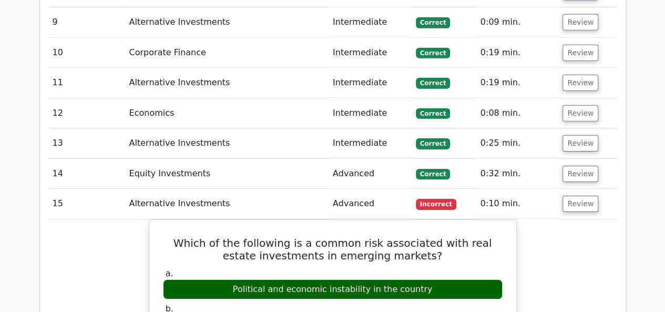
scroll to position [1662, 0]
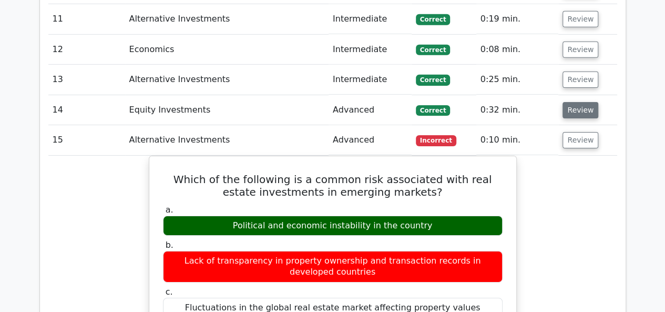
click at [578, 102] on button "Review" at bounding box center [581, 110] width 36 height 16
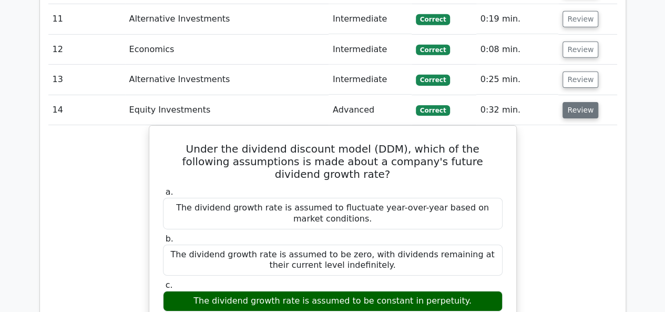
click at [578, 102] on button "Review" at bounding box center [581, 110] width 36 height 16
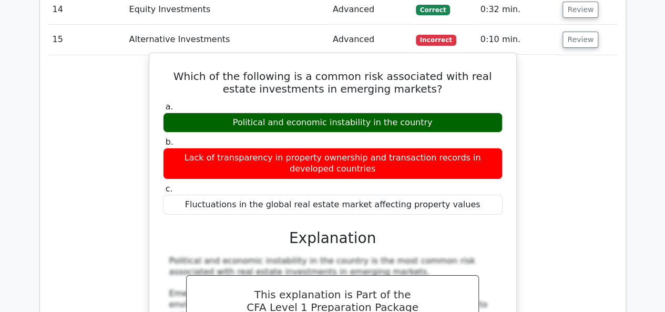
scroll to position [1715, 0]
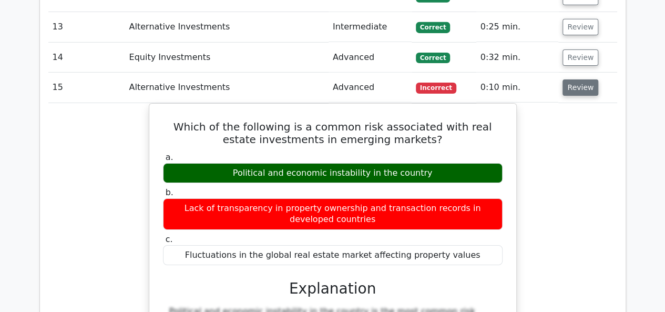
click at [583, 79] on button "Review" at bounding box center [581, 87] width 36 height 16
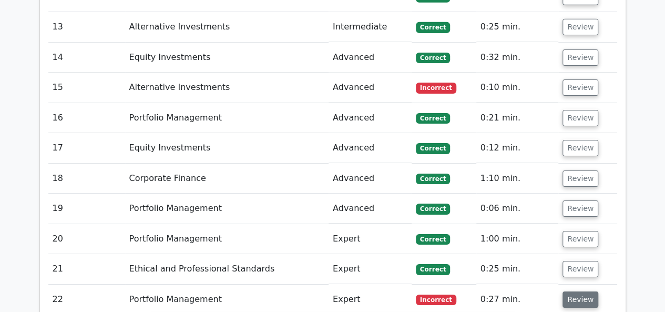
click at [583, 291] on button "Review" at bounding box center [581, 299] width 36 height 16
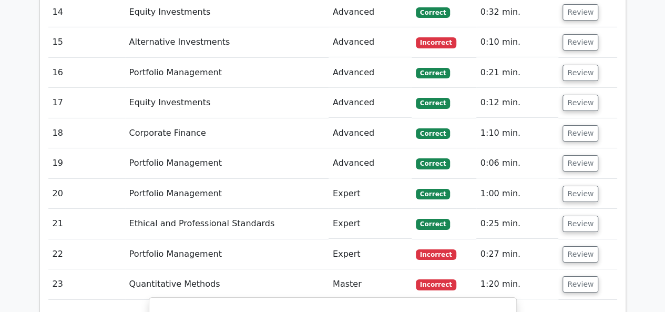
scroll to position [1820, 0]
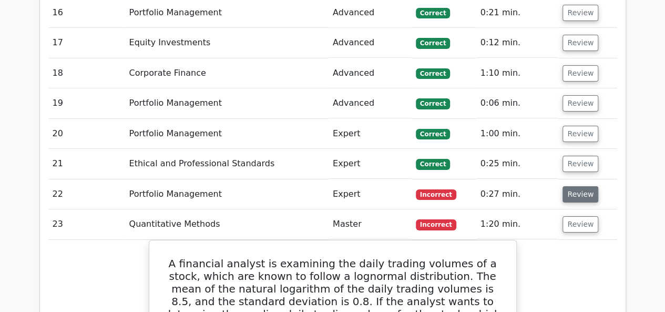
click at [584, 186] on button "Review" at bounding box center [581, 194] width 36 height 16
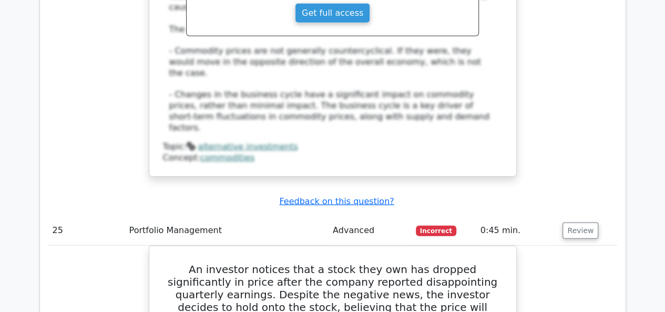
scroll to position [3398, 0]
